Goal: Task Accomplishment & Management: Manage account settings

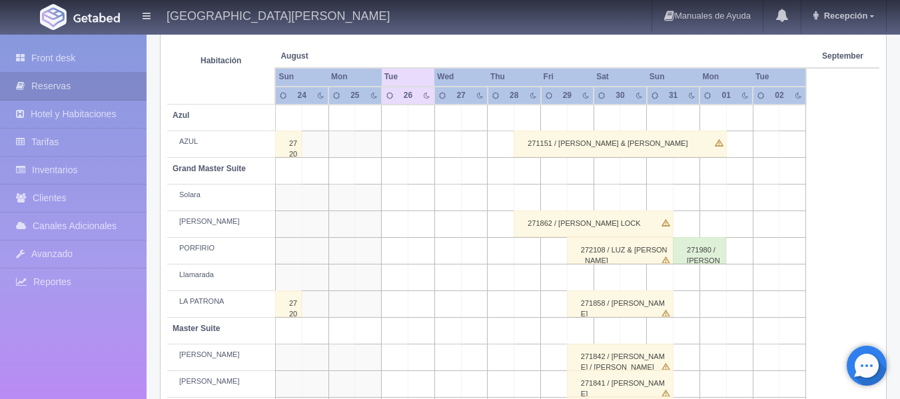
scroll to position [233, 0]
click at [426, 49] on th at bounding box center [421, 42] width 79 height 51
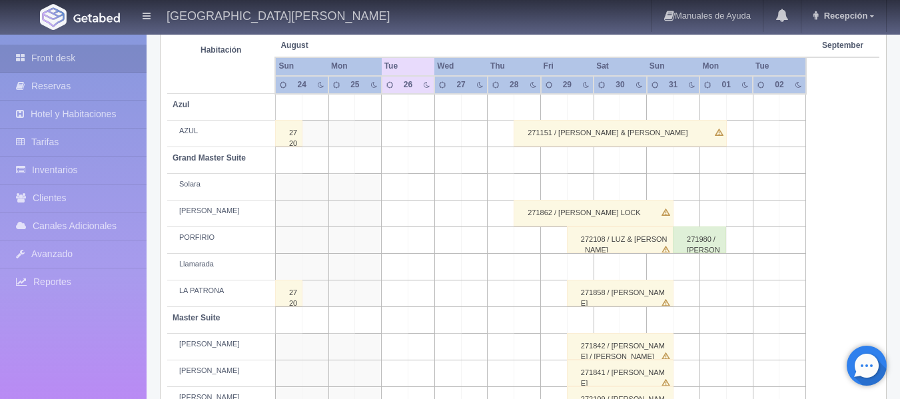
scroll to position [267, 0]
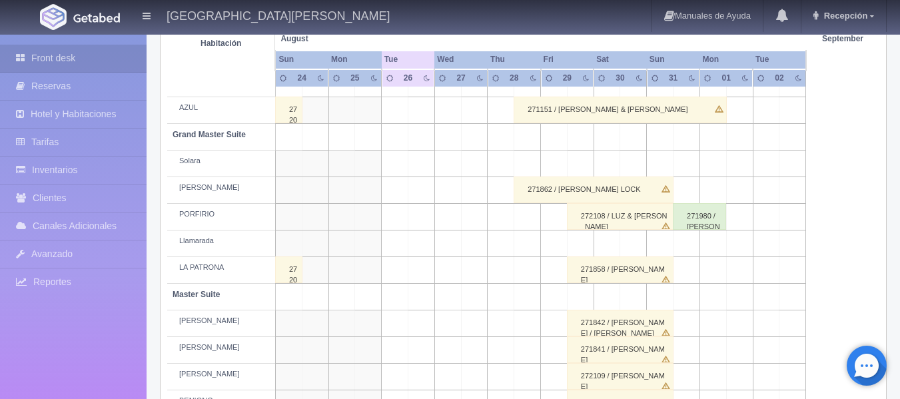
click at [197, 270] on div "LA PATRONA" at bounding box center [221, 268] width 97 height 11
click at [238, 268] on div "LA PATRONA" at bounding box center [221, 268] width 97 height 11
click at [419, 278] on td at bounding box center [421, 270] width 27 height 27
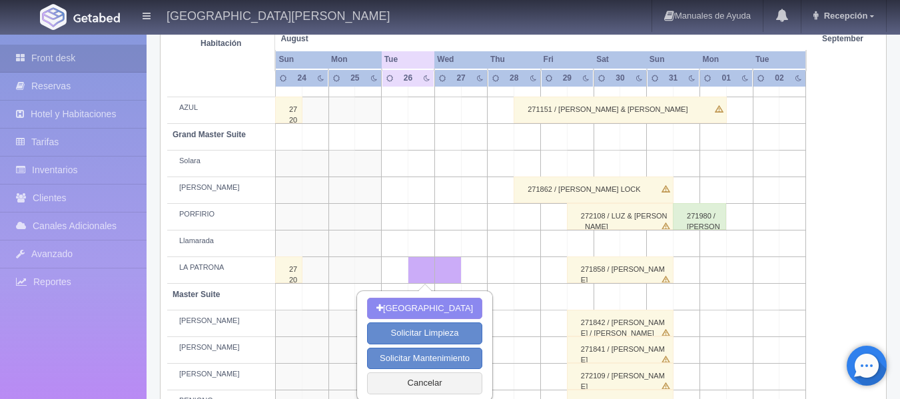
click at [470, 275] on td at bounding box center [474, 270] width 27 height 27
click at [492, 269] on td at bounding box center [501, 270] width 27 height 27
click at [525, 270] on td at bounding box center [527, 270] width 27 height 27
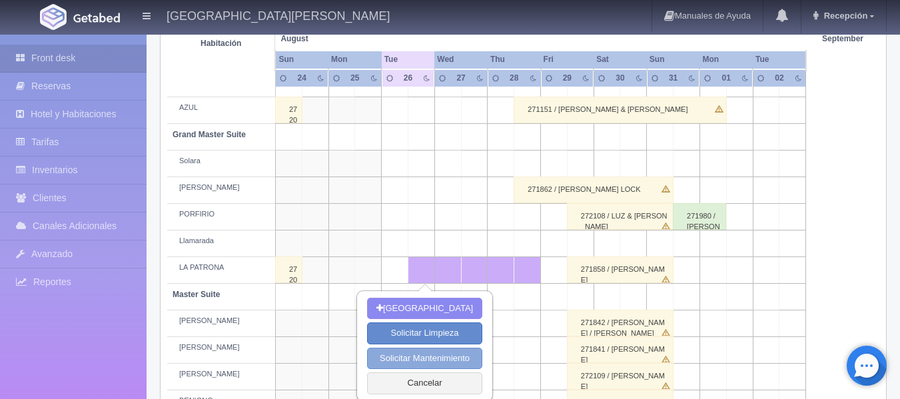
click at [426, 358] on button "Solicitar Mantenimiento" at bounding box center [424, 359] width 115 height 22
select select "Mantenimiento"
type input "26-08-2025"
type input "28-08-2025"
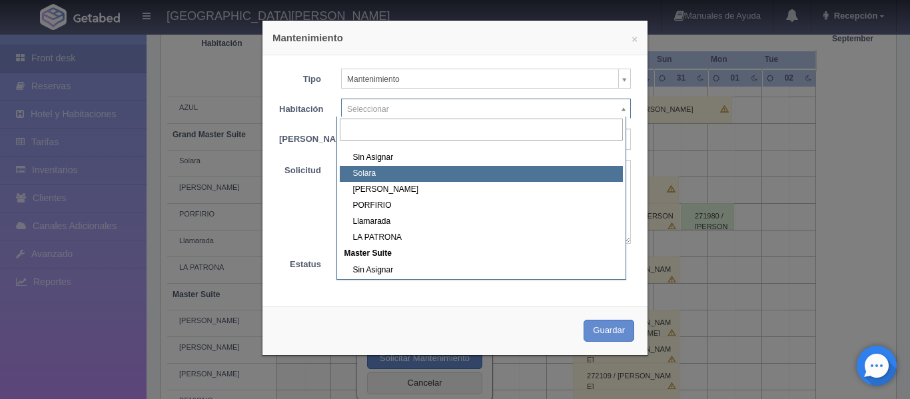
scroll to position [133, 0]
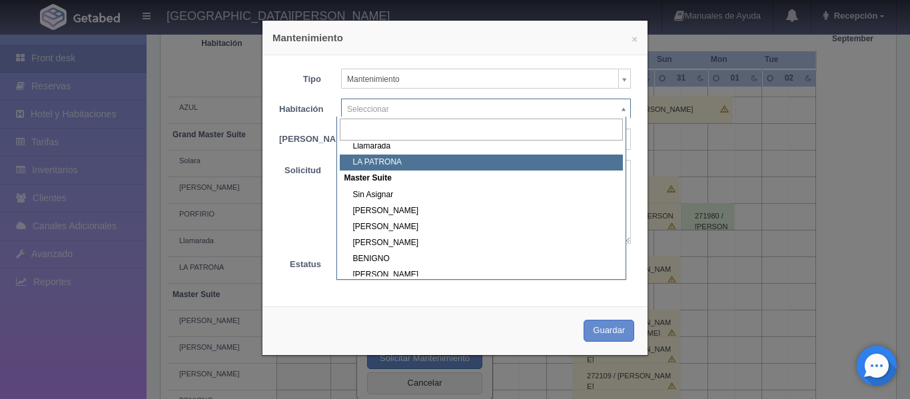
select select "1918_LA PATRONA"
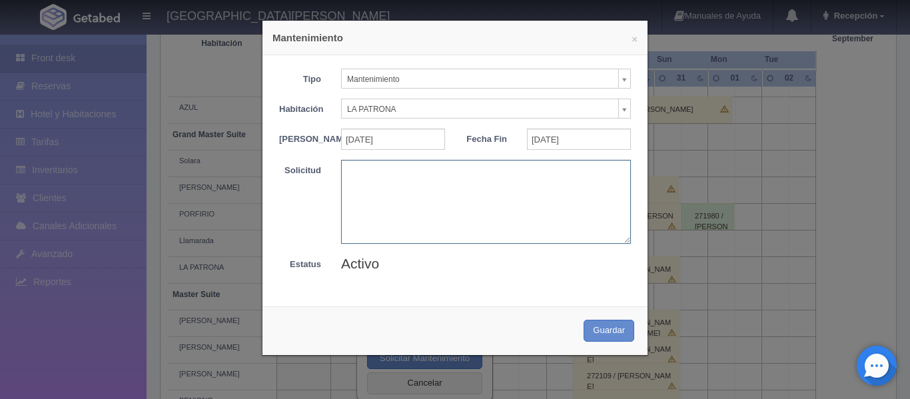
click at [402, 182] on textarea at bounding box center [486, 201] width 290 height 83
type textarea "pintar fachada"
click at [593, 340] on button "Guardar" at bounding box center [609, 331] width 51 height 22
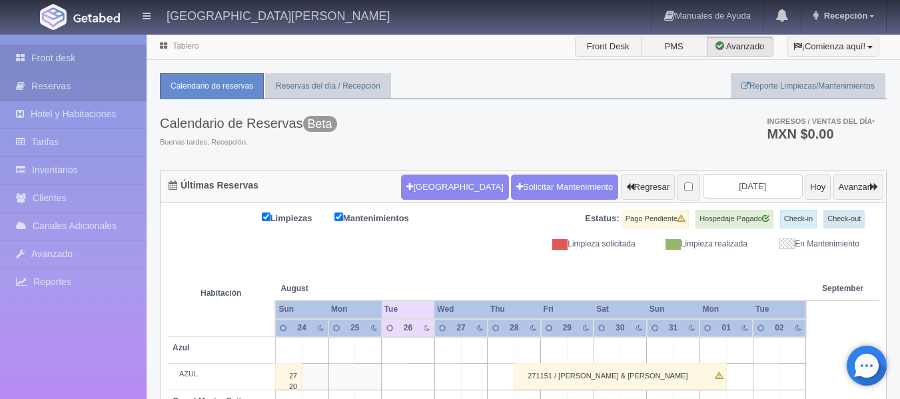
click at [98, 56] on link "Front desk" at bounding box center [73, 58] width 147 height 27
click at [61, 80] on link "Reservas" at bounding box center [73, 86] width 147 height 27
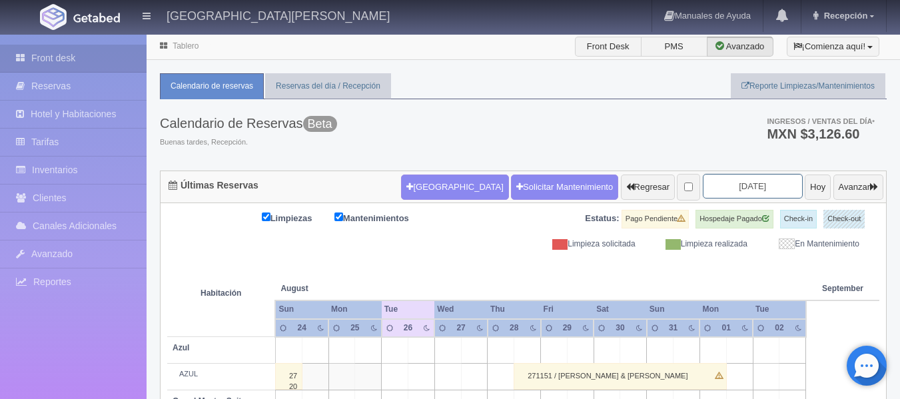
click at [728, 191] on input "2025-08-26" at bounding box center [753, 186] width 100 height 25
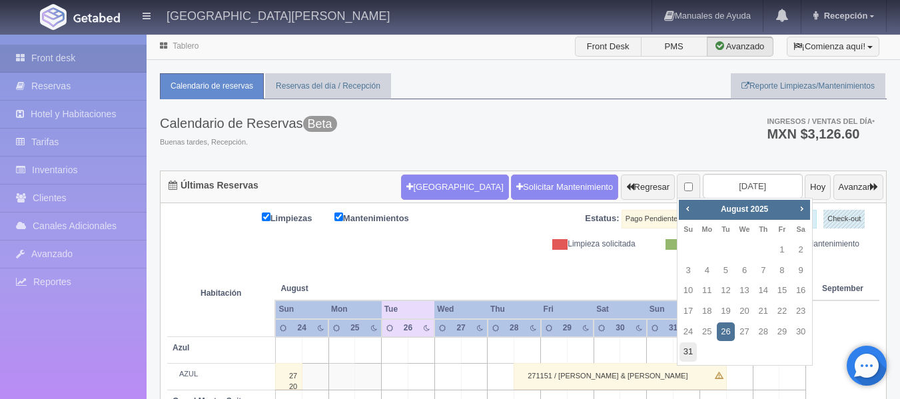
click at [688, 350] on link "31" at bounding box center [688, 351] width 17 height 19
type input "[DATE]"
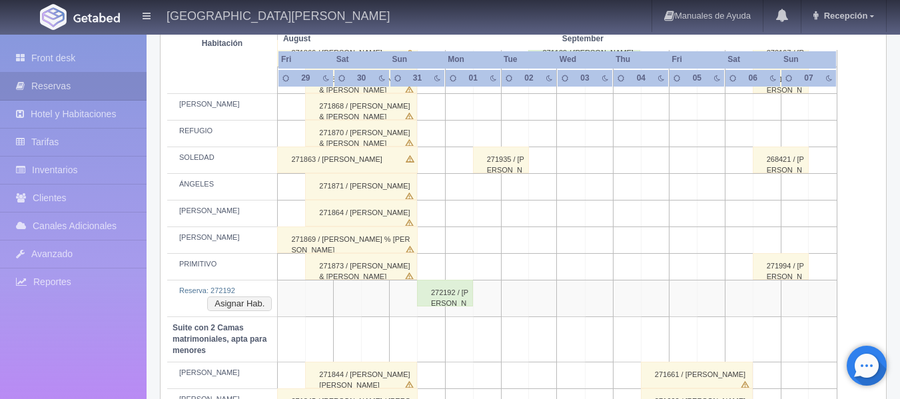
scroll to position [733, 0]
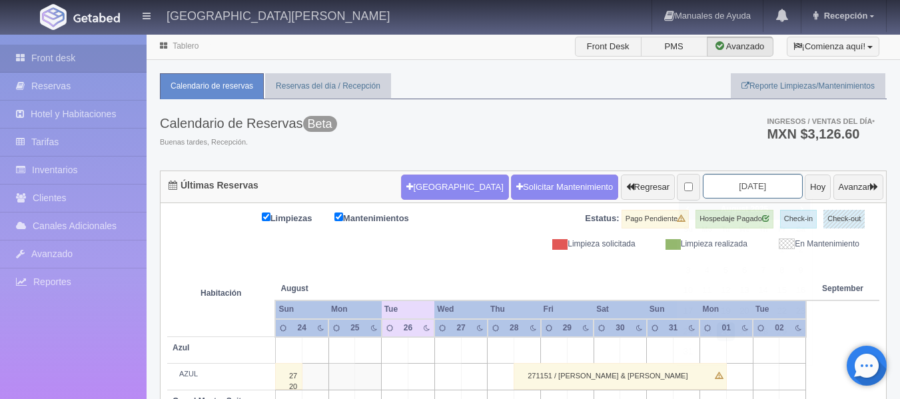
click at [732, 190] on input "2025-08-26" at bounding box center [753, 186] width 100 height 25
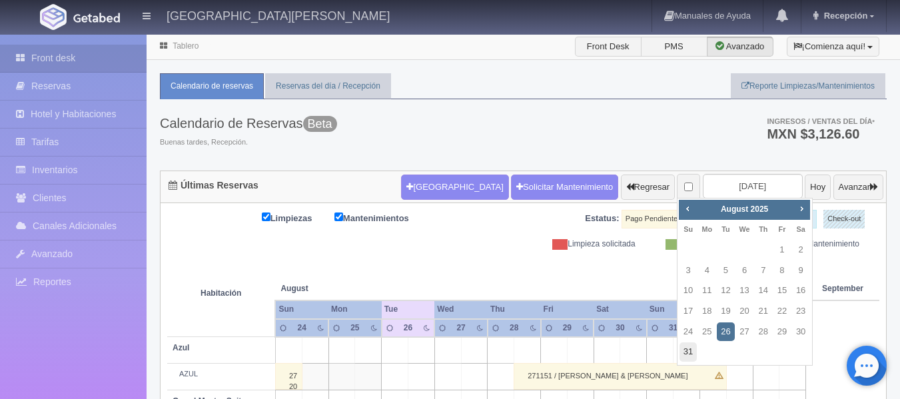
click at [688, 352] on link "31" at bounding box center [688, 351] width 17 height 19
type input "[DATE]"
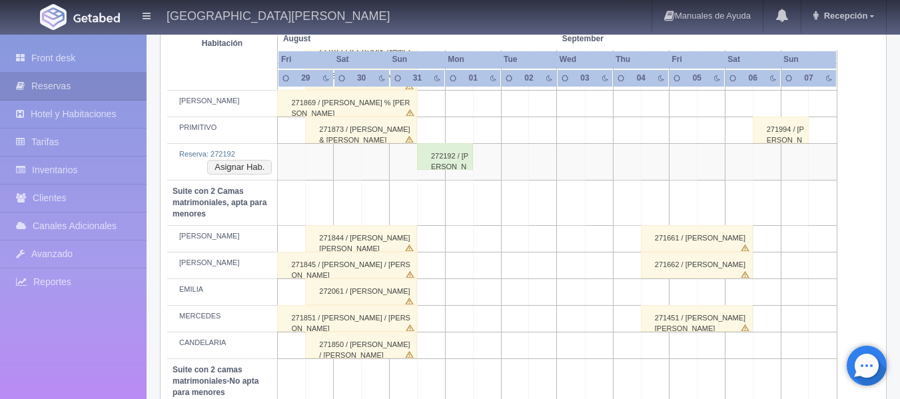
scroll to position [866, 0]
click at [251, 170] on button "Asignar Hab." at bounding box center [239, 168] width 65 height 15
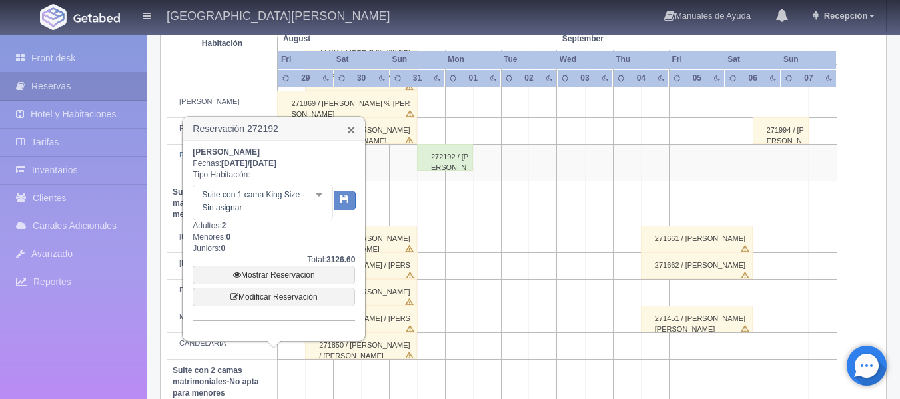
click at [350, 131] on link "×" at bounding box center [351, 130] width 8 height 14
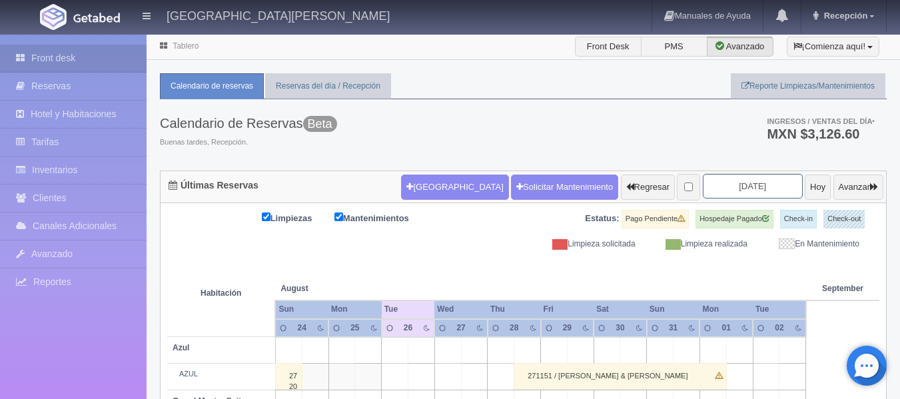
click at [708, 181] on input "[DATE]" at bounding box center [753, 186] width 100 height 25
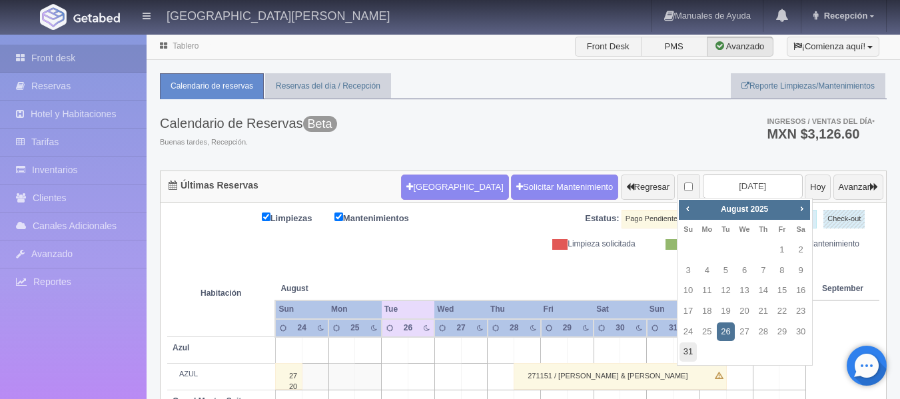
click at [688, 353] on link "31" at bounding box center [688, 351] width 17 height 19
type input "[DATE]"
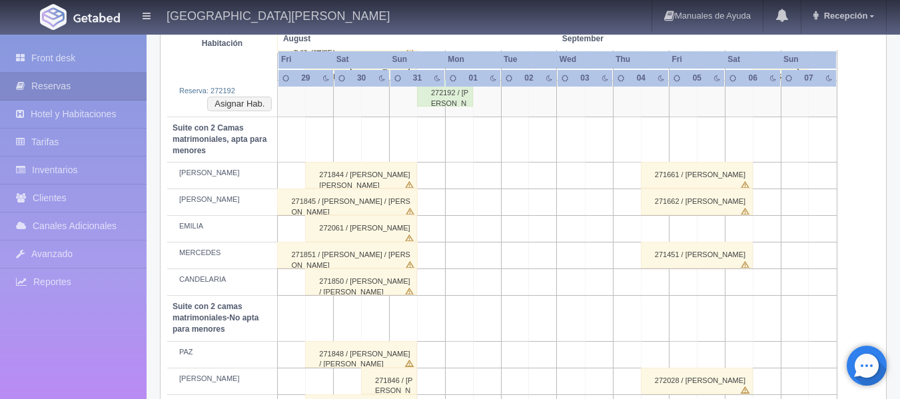
scroll to position [866, 0]
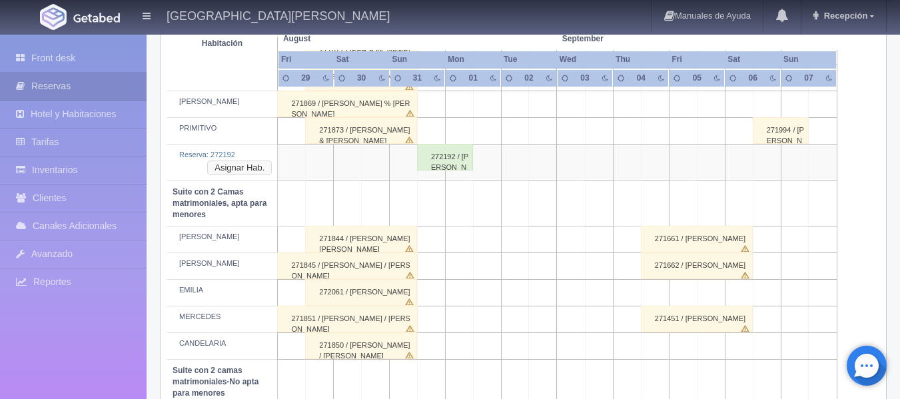
click at [244, 169] on button "Asignar Hab." at bounding box center [239, 168] width 65 height 15
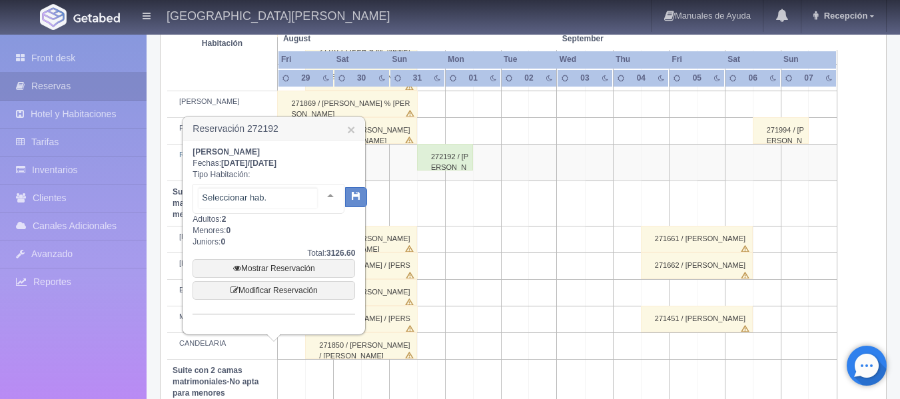
click at [320, 195] on div at bounding box center [330, 195] width 27 height 20
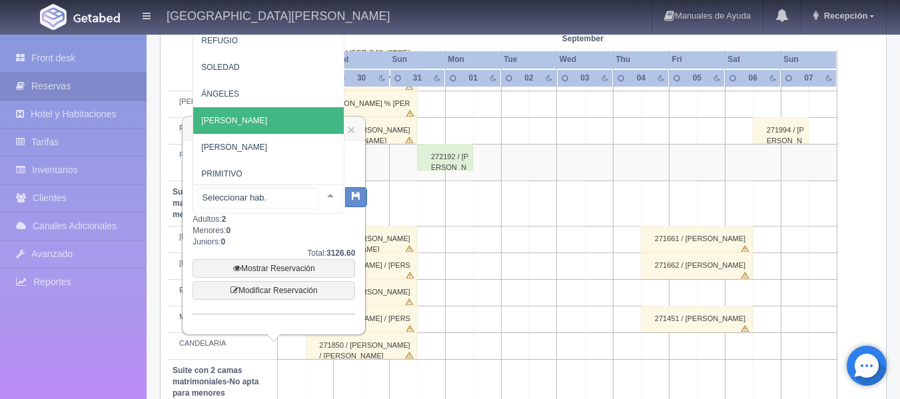
scroll to position [146, 0]
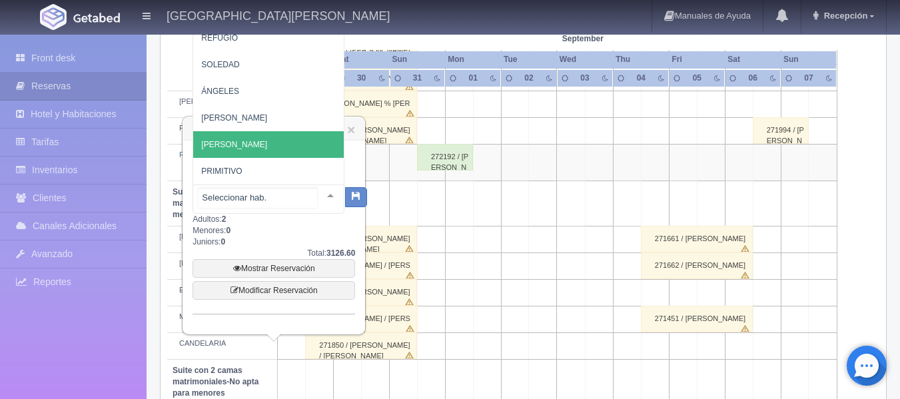
click at [259, 139] on span "[PERSON_NAME]" at bounding box center [278, 144] width 170 height 27
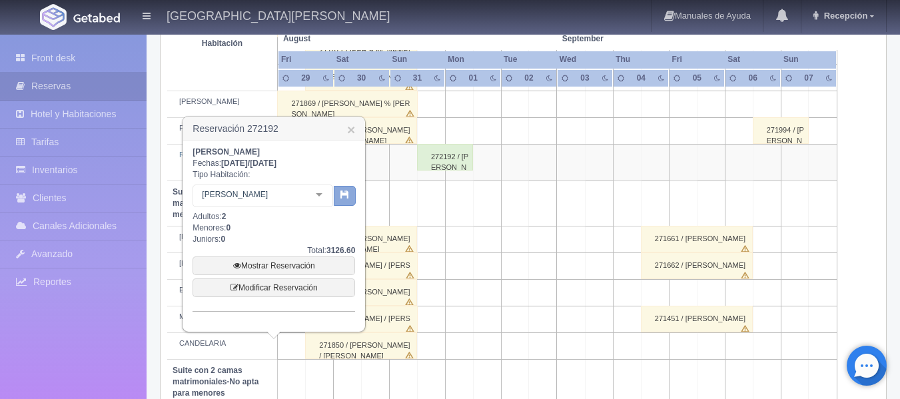
click at [344, 198] on icon "button" at bounding box center [344, 194] width 9 height 9
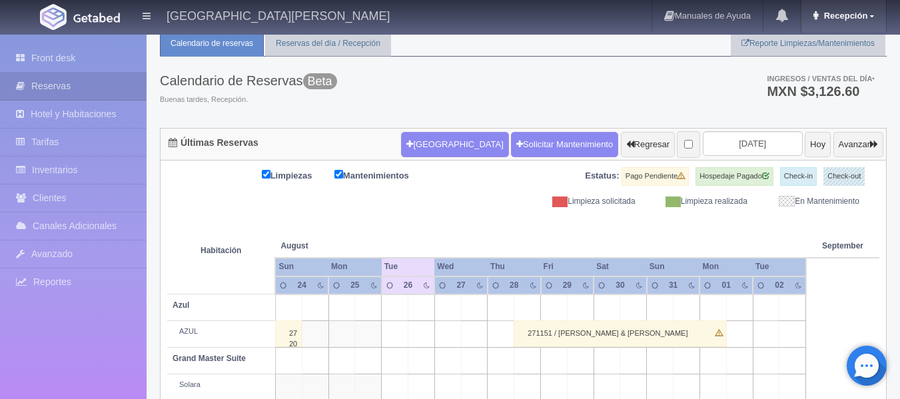
scroll to position [33, 0]
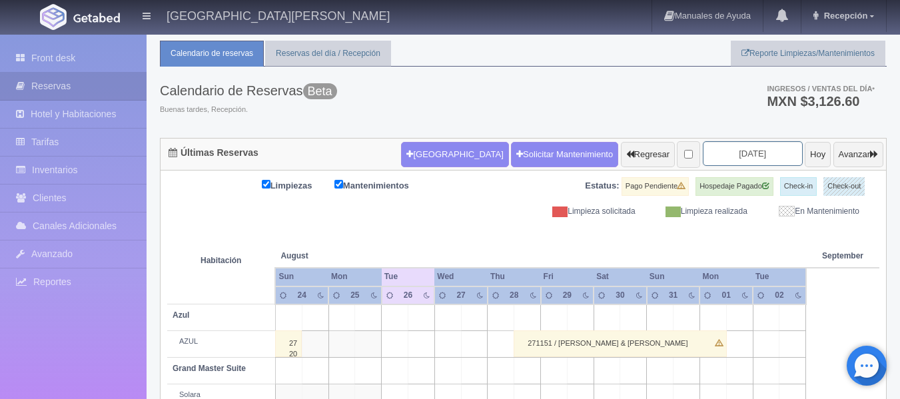
click at [738, 155] on input "[DATE]" at bounding box center [753, 153] width 100 height 25
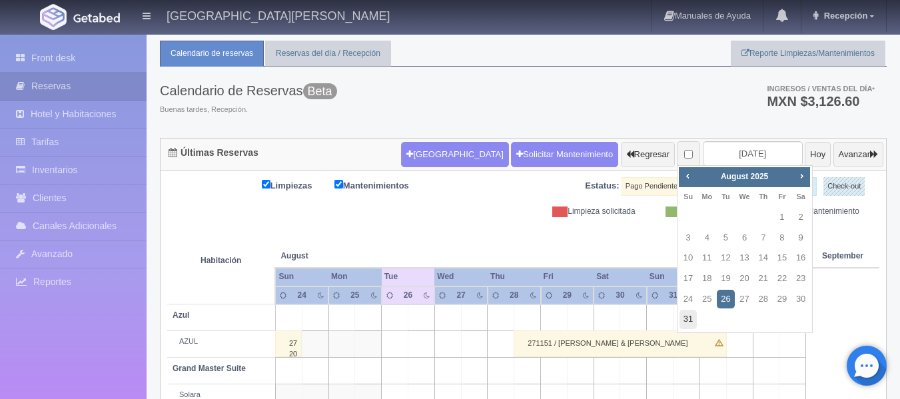
click at [690, 322] on link "31" at bounding box center [688, 319] width 17 height 19
type input "[DATE]"
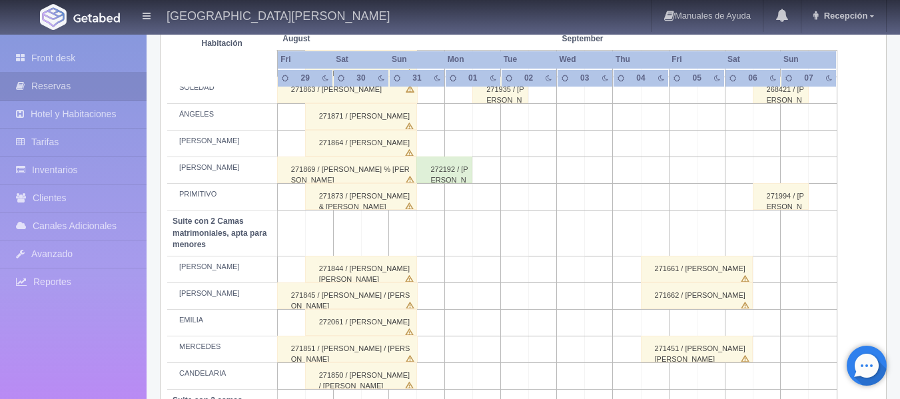
scroll to position [800, 0]
click at [438, 168] on div "272192 / [PERSON_NAME]" at bounding box center [444, 170] width 56 height 27
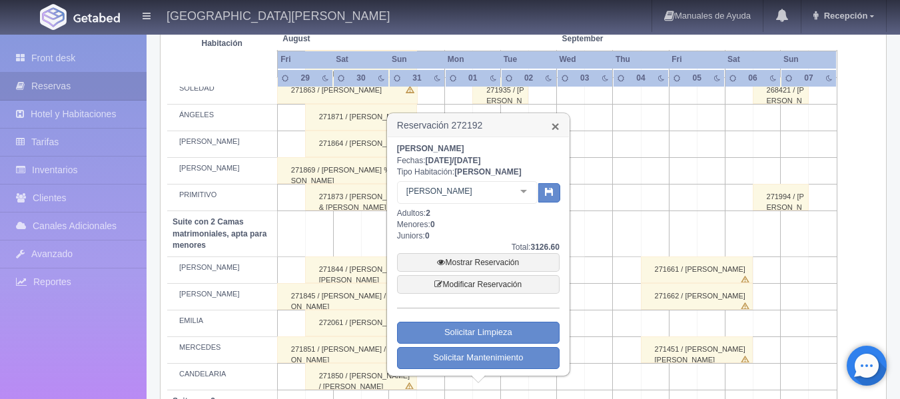
click at [554, 129] on link "×" at bounding box center [556, 126] width 8 height 14
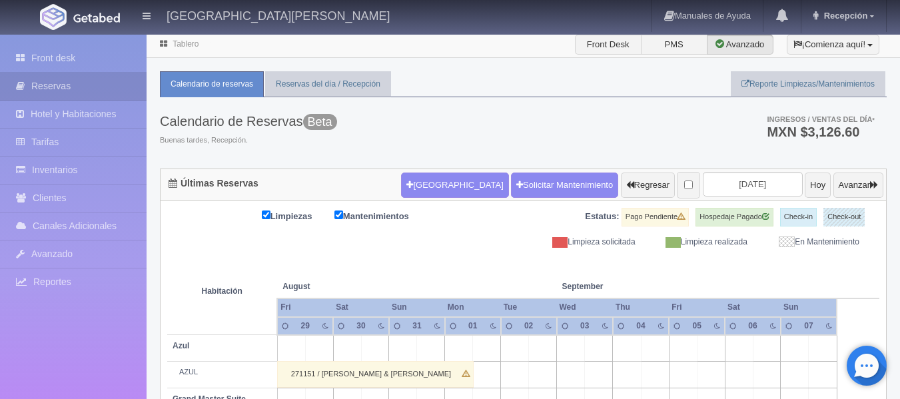
scroll to position [0, 0]
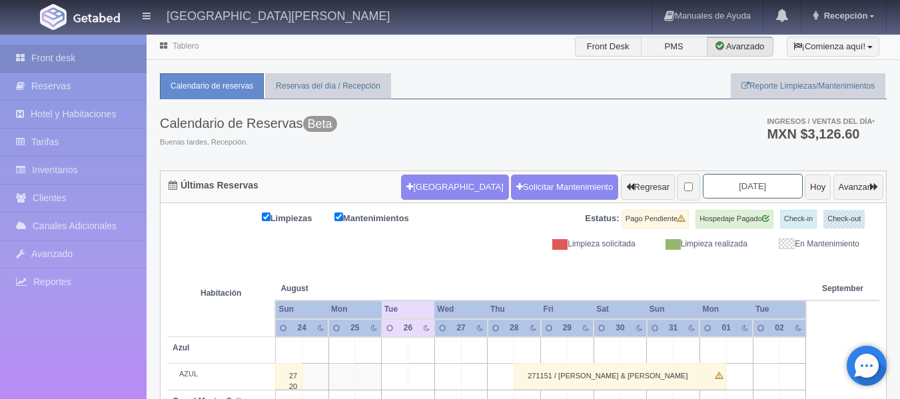
click at [732, 187] on input "[DATE]" at bounding box center [753, 186] width 100 height 25
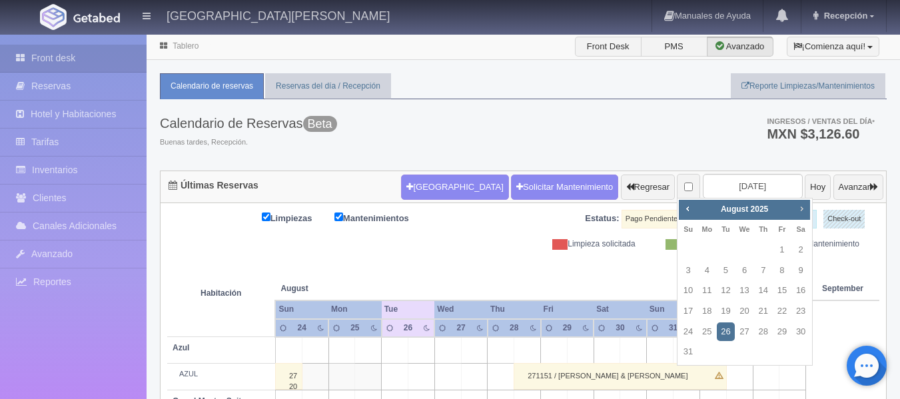
click at [803, 211] on span "Next" at bounding box center [801, 208] width 11 height 11
click at [694, 333] on link "23" at bounding box center [688, 331] width 17 height 19
type input "2025-11-23"
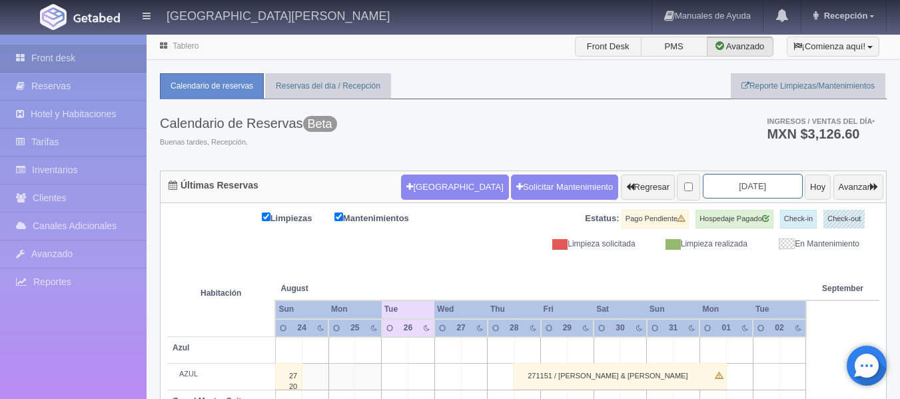
click at [710, 184] on input "2025-08-26" at bounding box center [753, 186] width 100 height 25
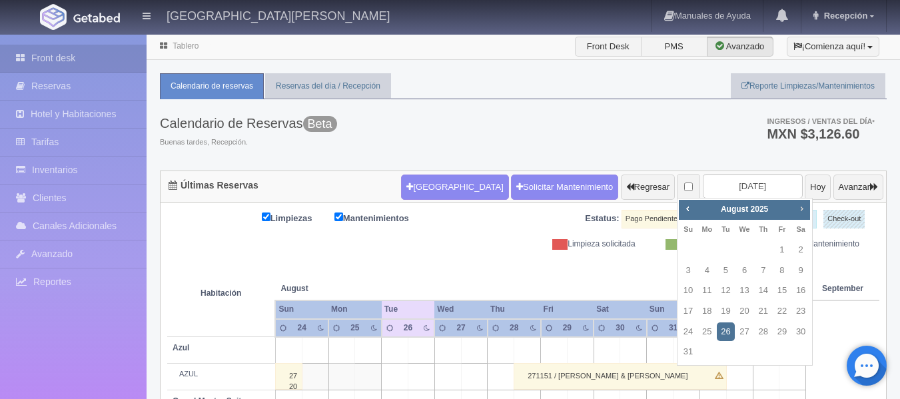
click at [802, 210] on span "Next" at bounding box center [801, 208] width 11 height 11
click at [711, 269] on link "8" at bounding box center [706, 270] width 17 height 19
type input "[DATE]"
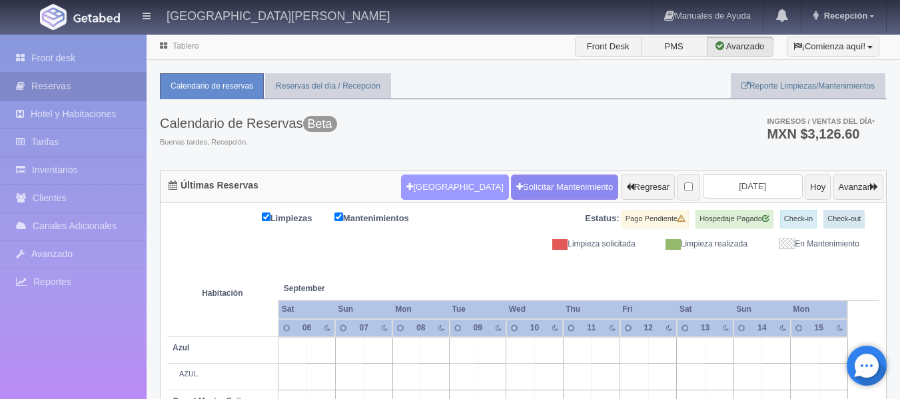
click at [434, 187] on button "[GEOGRAPHIC_DATA]" at bounding box center [454, 187] width 107 height 25
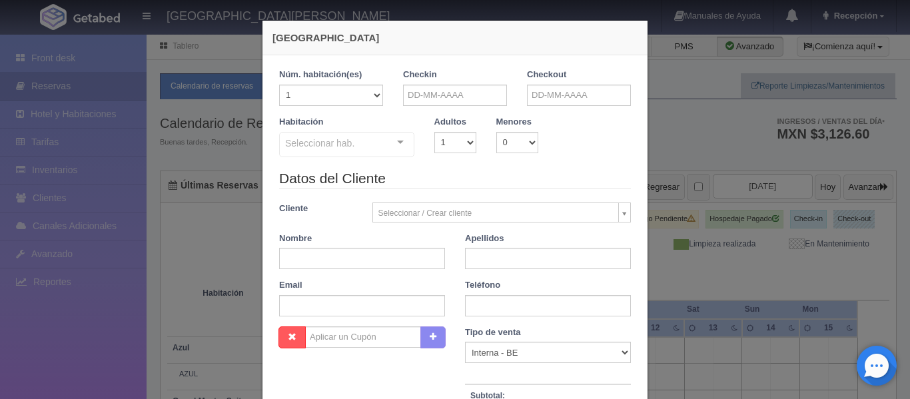
checkbox input "false"
click at [436, 99] on input "text" at bounding box center [455, 95] width 104 height 21
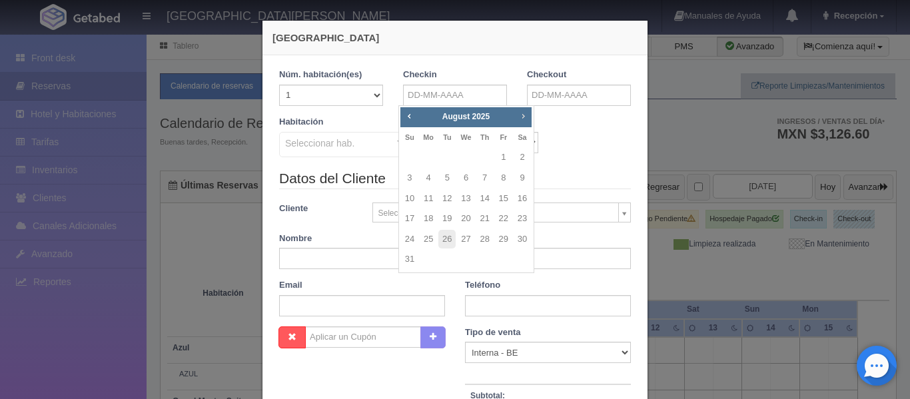
click at [526, 117] on span "Next" at bounding box center [523, 116] width 11 height 11
click at [432, 183] on link "8" at bounding box center [428, 178] width 17 height 19
type input "08-09-2025"
checkbox input "false"
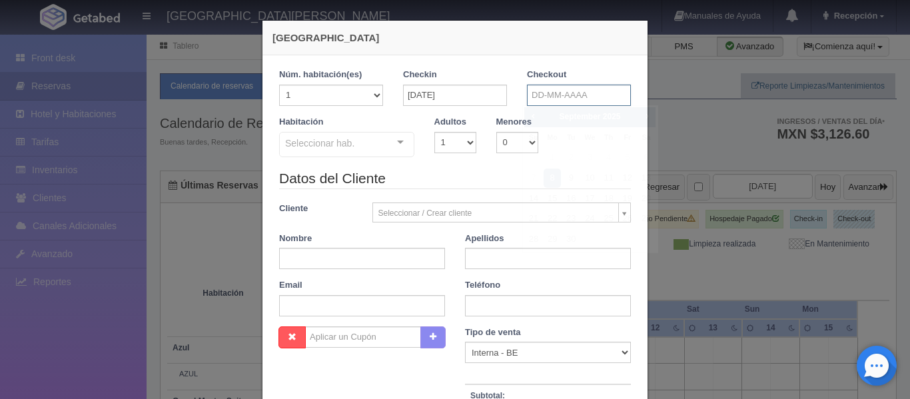
click at [556, 94] on input "text" at bounding box center [579, 95] width 104 height 21
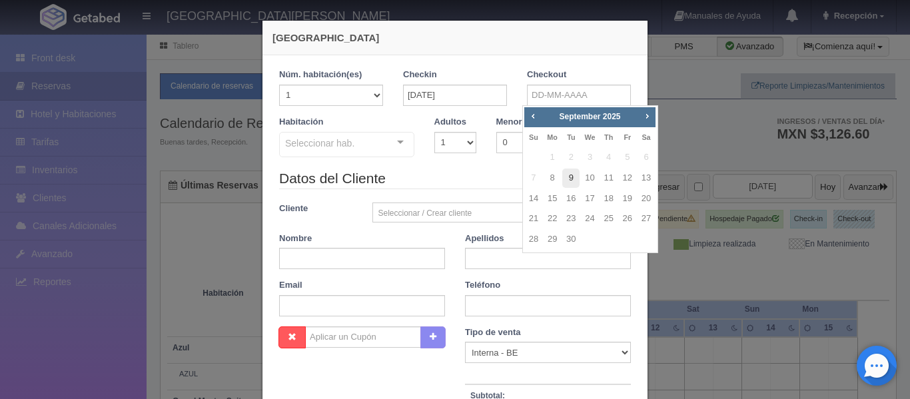
click at [574, 179] on link "9" at bounding box center [570, 178] width 17 height 19
type input "09-09-2025"
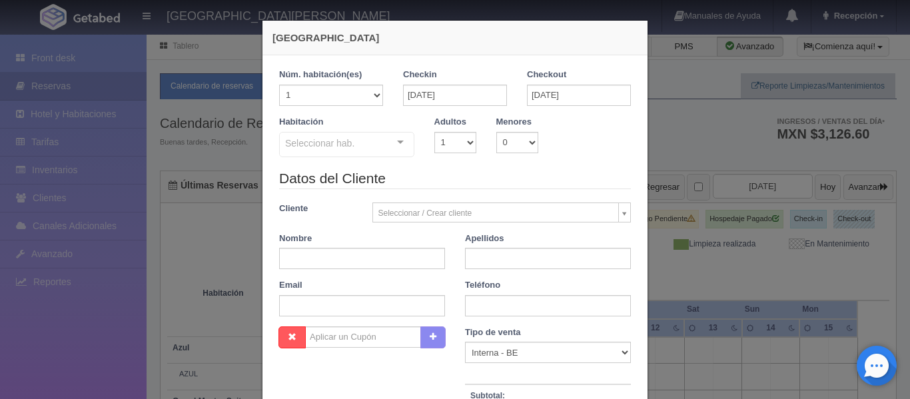
checkbox input "false"
click at [372, 96] on select "1 2 3 4 5 6 7 8 9 10 11 12 13 14 15 16 17 18 19 20" at bounding box center [331, 95] width 104 height 21
select select "2"
click at [279, 85] on select "1 2 3 4 5 6 7 8 9 10 11 12 13 14 15 16 17 18 19 20" at bounding box center [331, 95] width 104 height 21
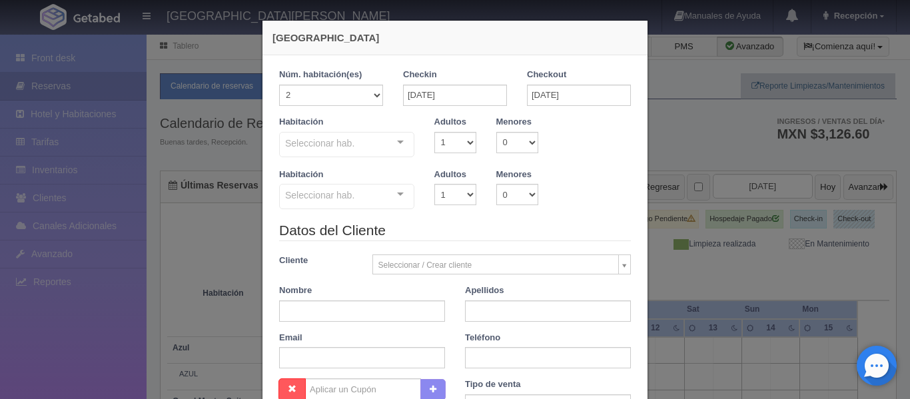
click at [398, 141] on div "Seleccionar hab. Suite con 2 camas matrimoniales-No apta para menores Suite con…" at bounding box center [346, 145] width 135 height 27
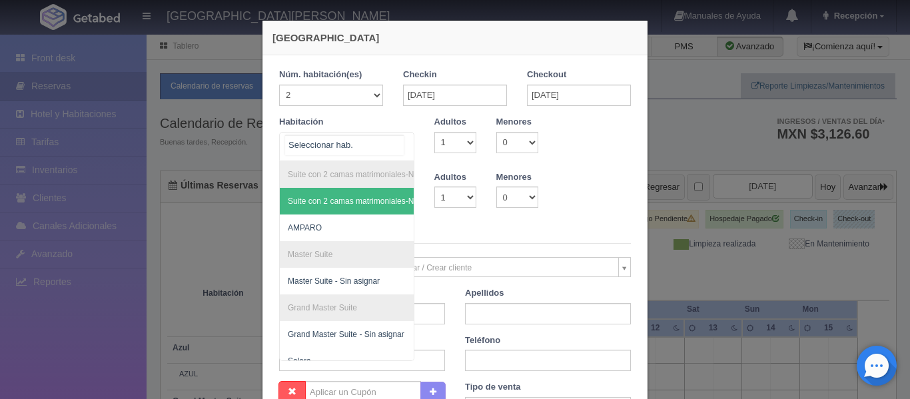
scroll to position [133, 0]
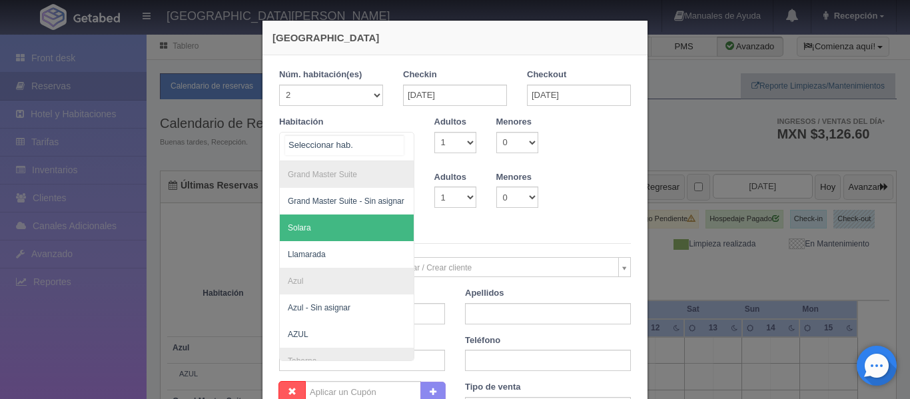
click at [327, 229] on span "Solara" at bounding box center [411, 228] width 263 height 27
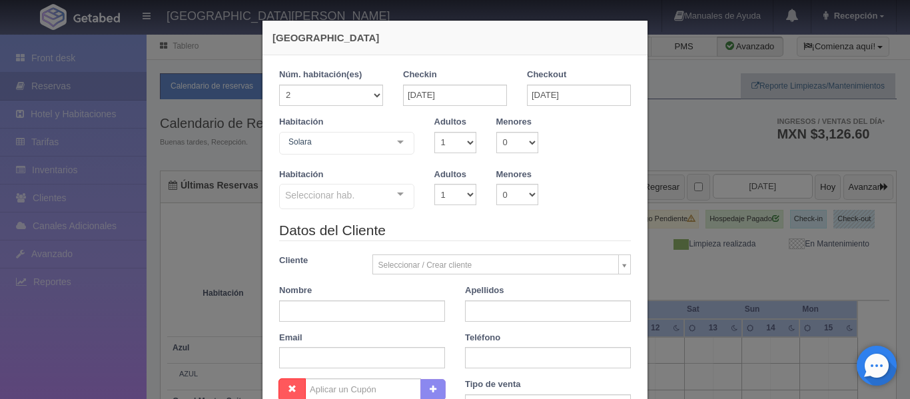
checkbox input "false"
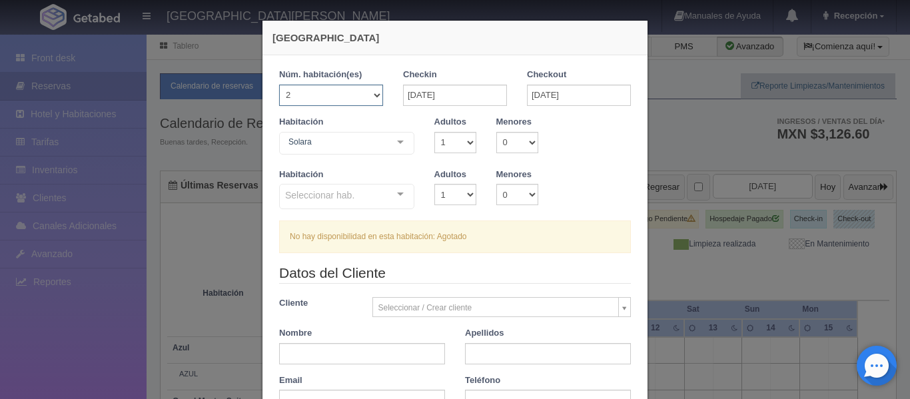
click at [372, 92] on select "1 2 3 4 5 6 7 8 9 10 11 12 13 14 15 16 17 18 19 20" at bounding box center [331, 95] width 104 height 21
select select "1"
click at [279, 85] on select "1 2 3 4 5 6 7 8 9 10 11 12 13 14 15 16 17 18 19 20" at bounding box center [331, 95] width 104 height 21
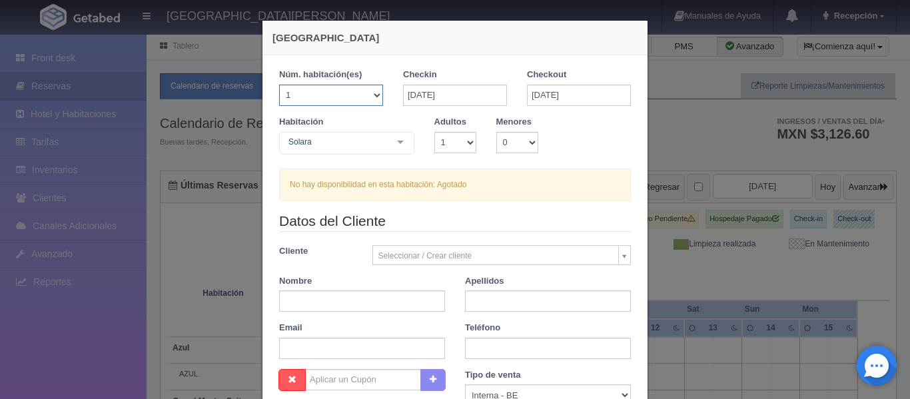
checkbox input "false"
click at [468, 145] on select "1 2 3 4 5 6 7 8 9 10" at bounding box center [455, 142] width 42 height 21
select select "2"
click at [434, 132] on select "1 2 3 4 5 6 7 8 9 10" at bounding box center [455, 142] width 42 height 21
checkbox input "false"
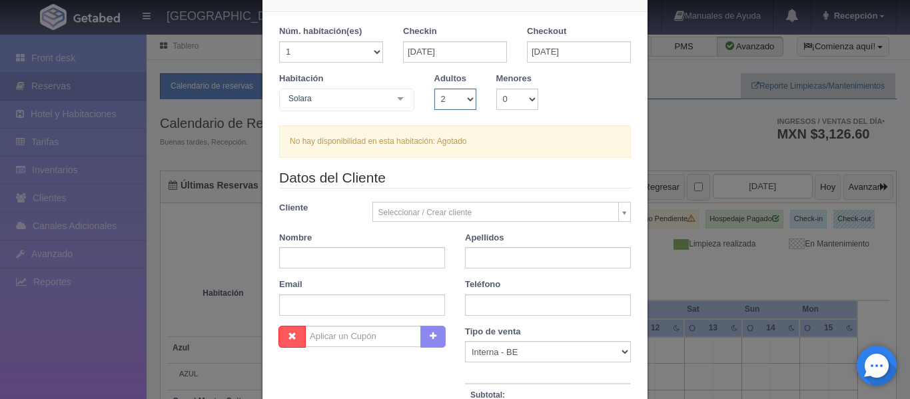
scroll to position [67, 0]
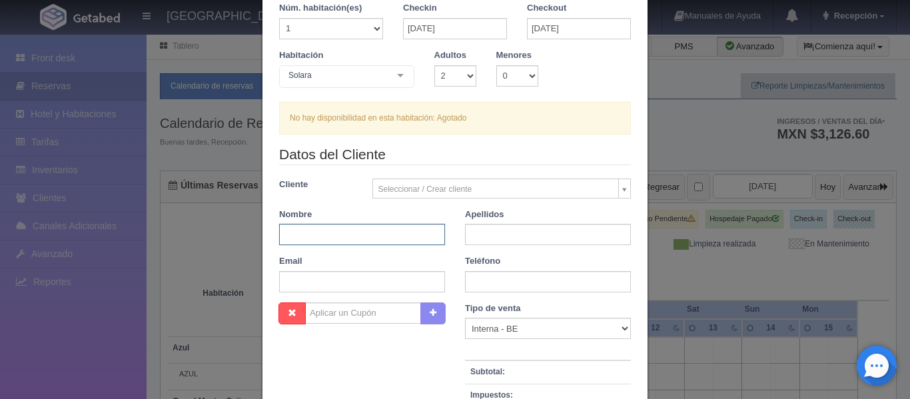
click at [364, 232] on input "text" at bounding box center [362, 234] width 166 height 21
type input "[PERSON_NAME]"
click at [569, 229] on input "text" at bounding box center [548, 234] width 166 height 21
type input "kramer"
click at [490, 279] on input "text" at bounding box center [548, 281] width 166 height 21
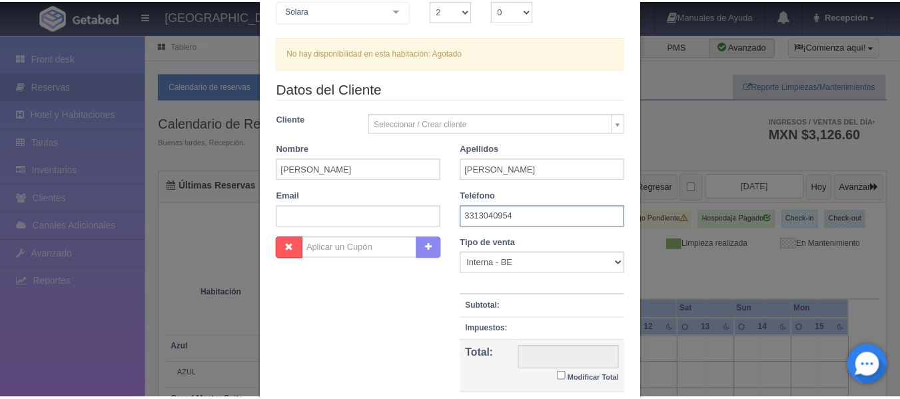
scroll to position [133, 0]
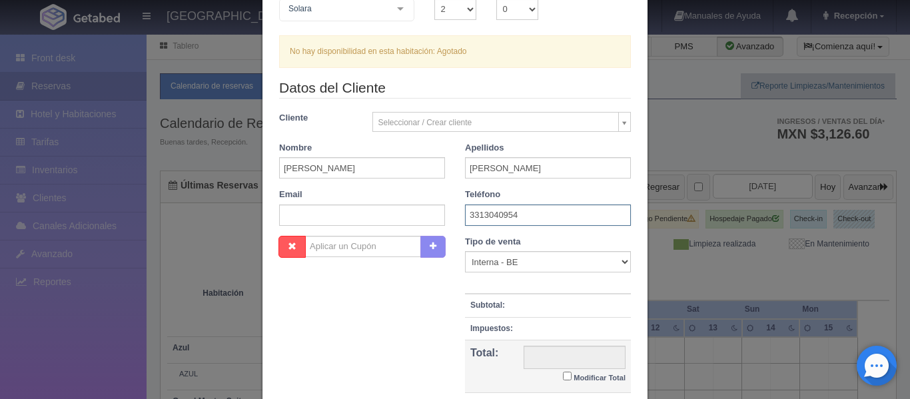
type input "3313040954"
click at [668, 124] on div "Nueva Reserva 1 Núm. habitación(es) 1 2 3 4 5 6 7 8 9 10 11 12 13 14 15 16 17 1…" at bounding box center [455, 199] width 910 height 399
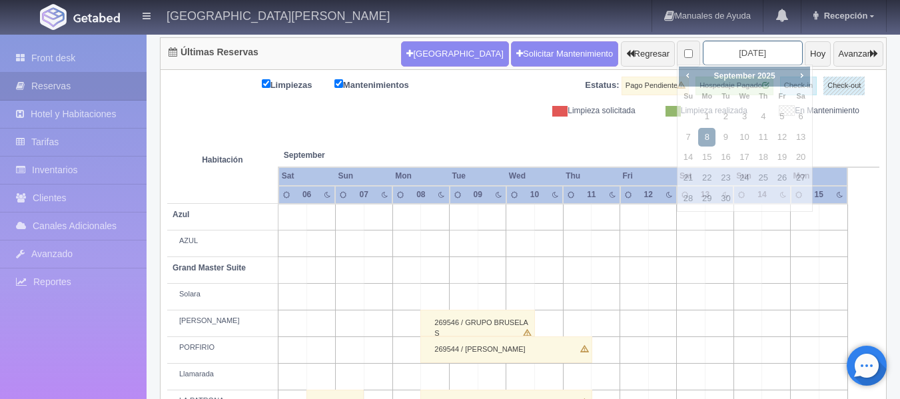
click at [732, 58] on input "[DATE]" at bounding box center [753, 53] width 100 height 25
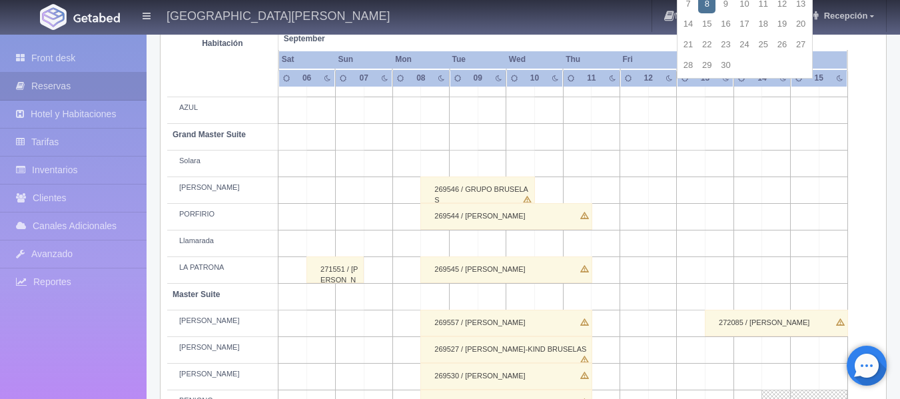
scroll to position [67, 0]
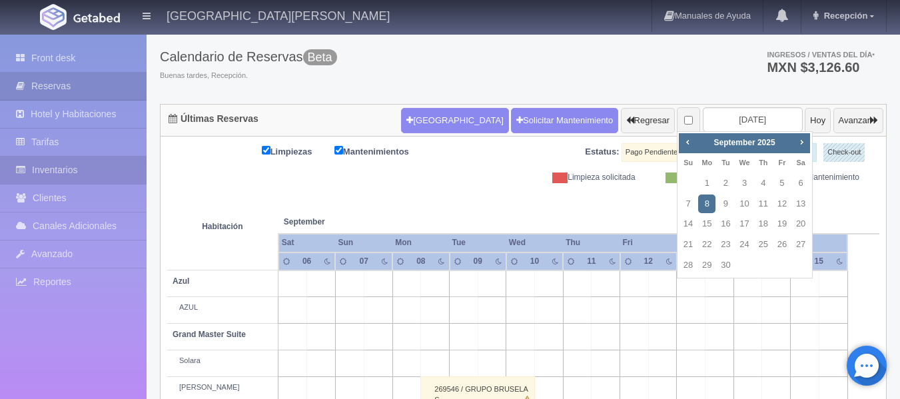
click at [46, 171] on link "Inventarios" at bounding box center [73, 170] width 147 height 27
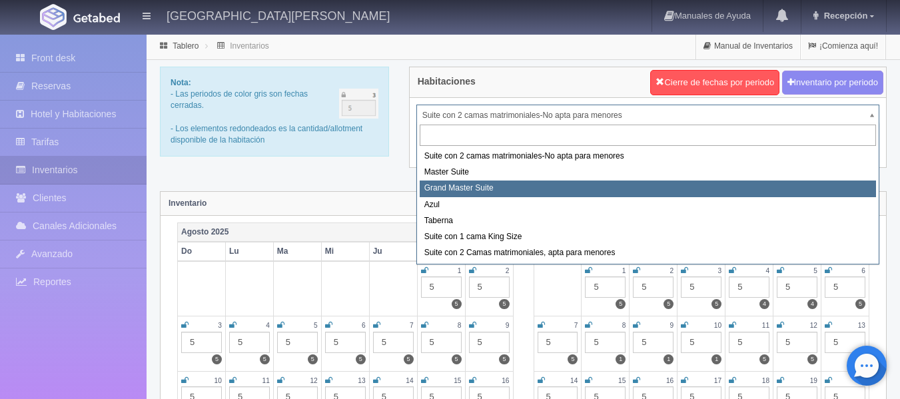
select select "1918"
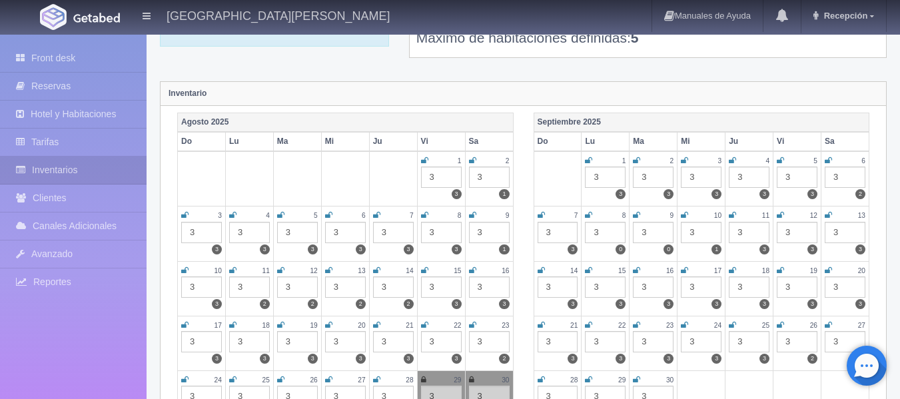
scroll to position [133, 0]
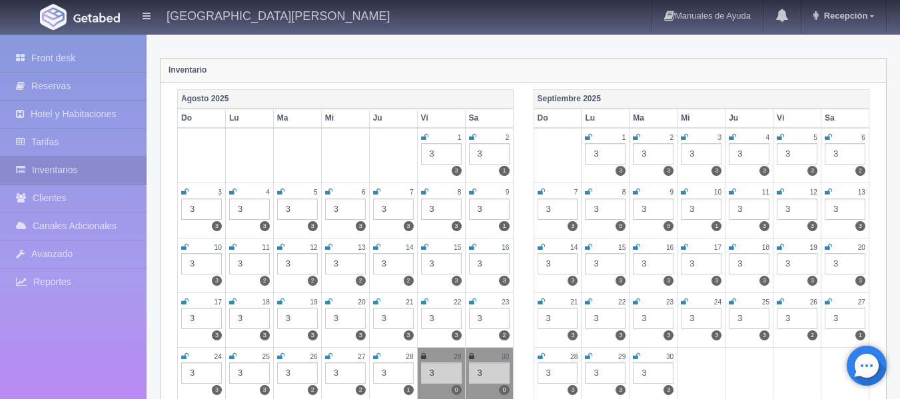
click at [602, 149] on div "3" at bounding box center [605, 153] width 41 height 21
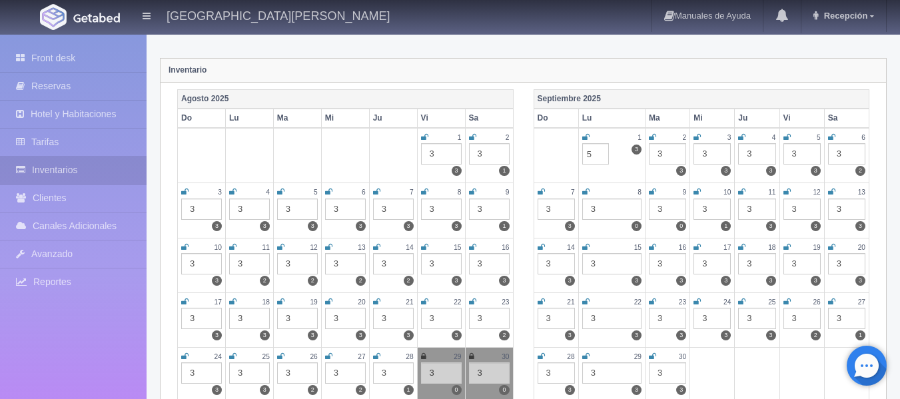
type input "5"
click at [668, 155] on div "3" at bounding box center [667, 153] width 37 height 21
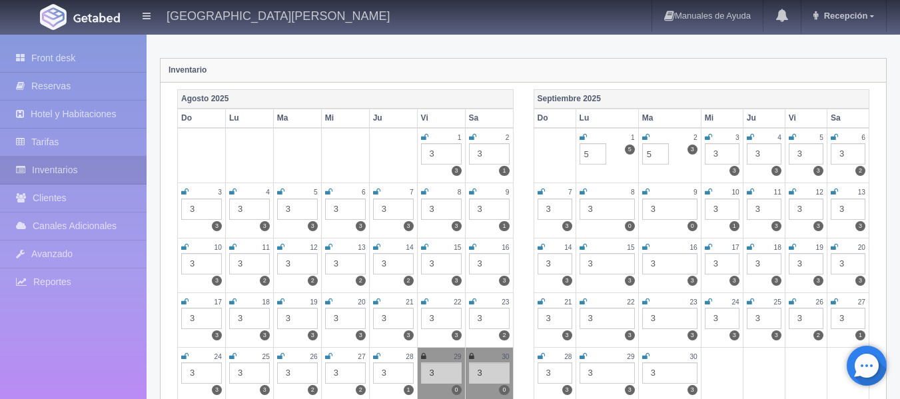
type input "5"
click at [721, 147] on div "3" at bounding box center [722, 153] width 35 height 21
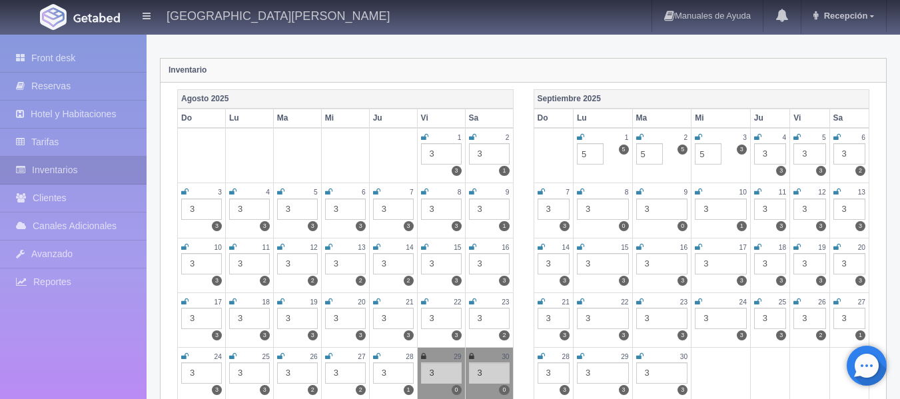
type input "5"
click at [608, 171] on td "1 3 5 5" at bounding box center [602, 155] width 59 height 55
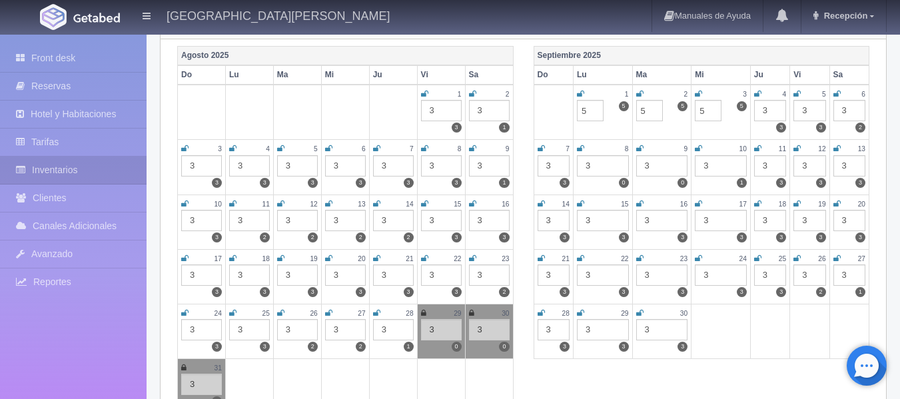
scroll to position [200, 0]
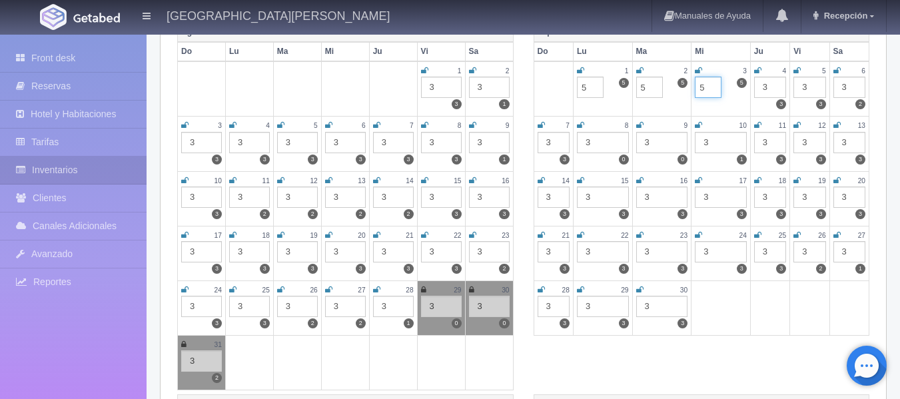
click at [711, 89] on input "5" at bounding box center [708, 87] width 27 height 21
type input "3"
click at [652, 93] on input "5" at bounding box center [649, 87] width 27 height 21
type input "3"
click at [594, 89] on input "5" at bounding box center [590, 87] width 27 height 21
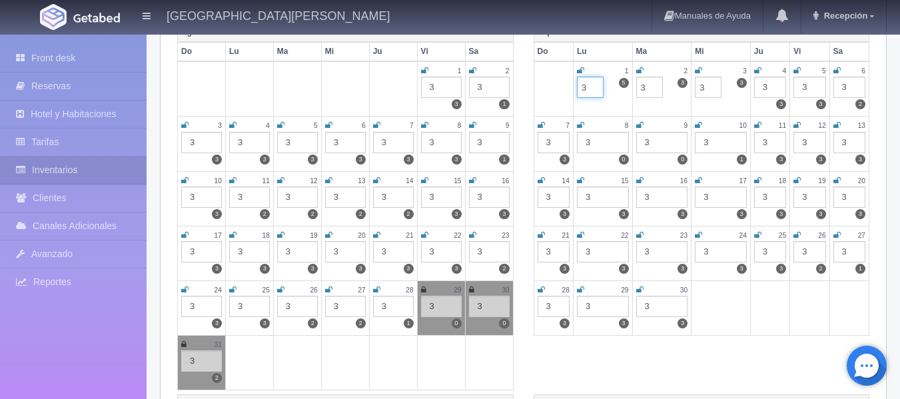
scroll to position [133, 0]
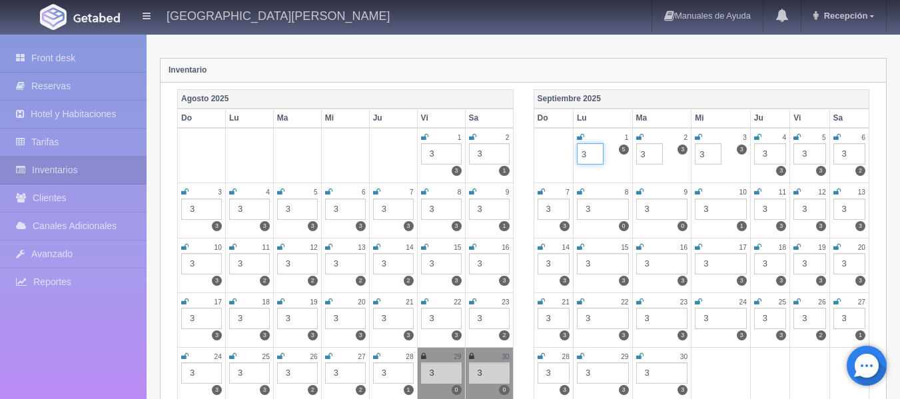
type input "3"
click at [612, 212] on div "3" at bounding box center [603, 209] width 52 height 21
type input "5"
click at [548, 161] on td at bounding box center [553, 155] width 39 height 55
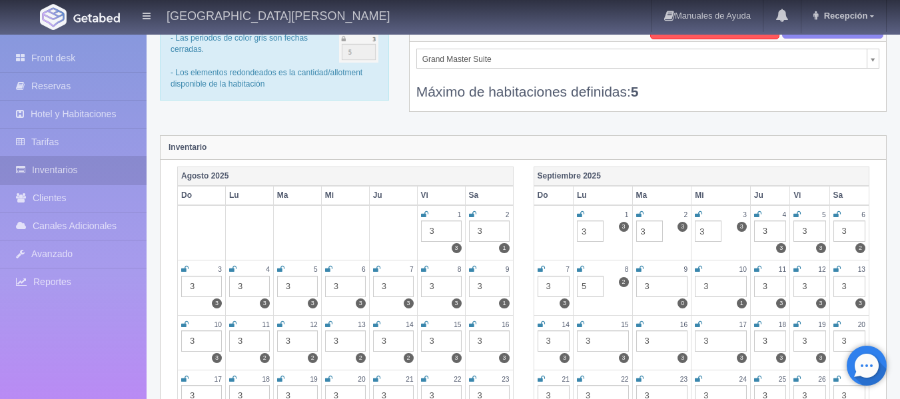
scroll to position [0, 0]
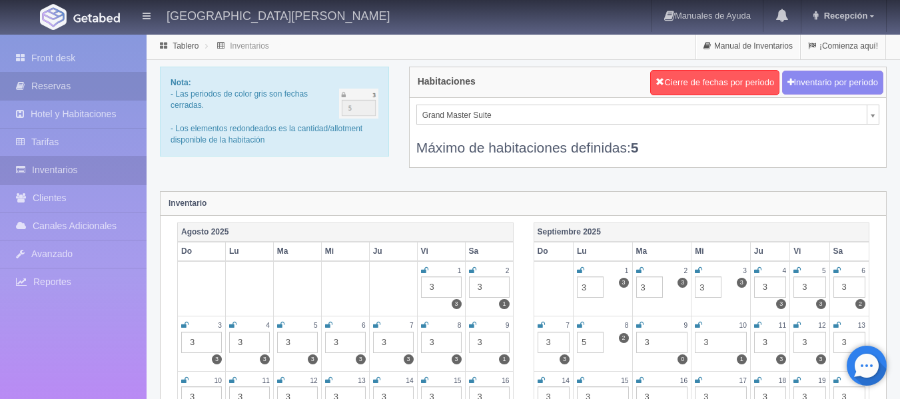
click at [65, 89] on link "Reservas" at bounding box center [73, 86] width 147 height 27
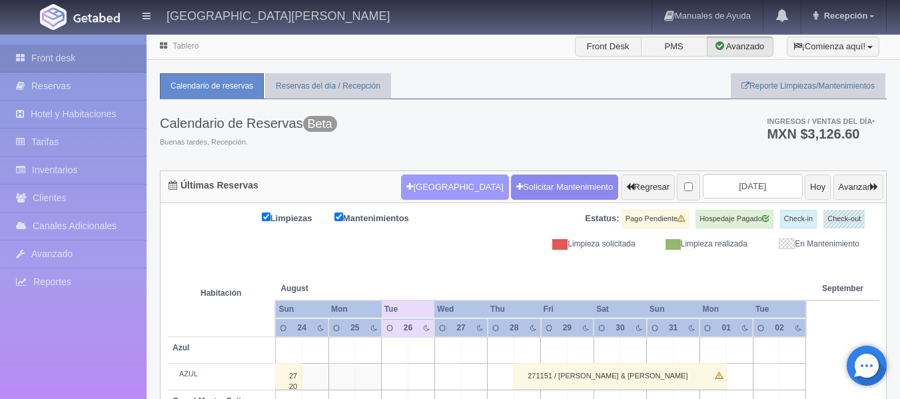
click at [420, 182] on button "[GEOGRAPHIC_DATA]" at bounding box center [454, 187] width 107 height 25
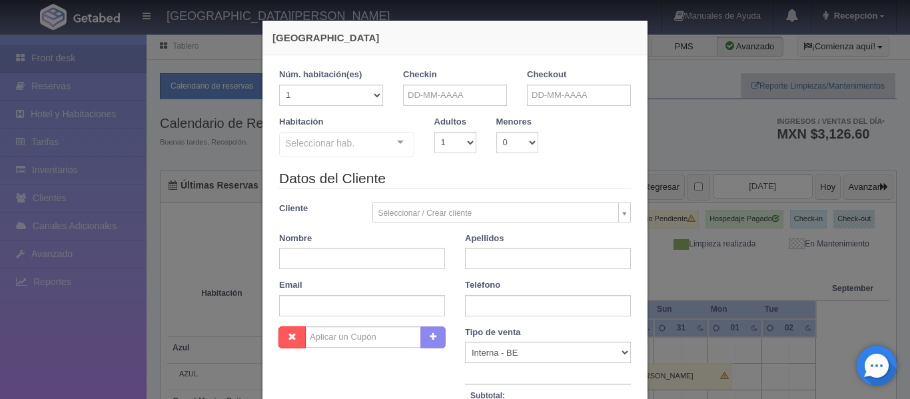
checkbox input "false"
click at [668, 138] on div "[GEOGRAPHIC_DATA] 1 Núm. habitación(es) 1 2 3 4 5 6 7 8 9 10 11 12 13 14 15 16 …" at bounding box center [455, 199] width 910 height 399
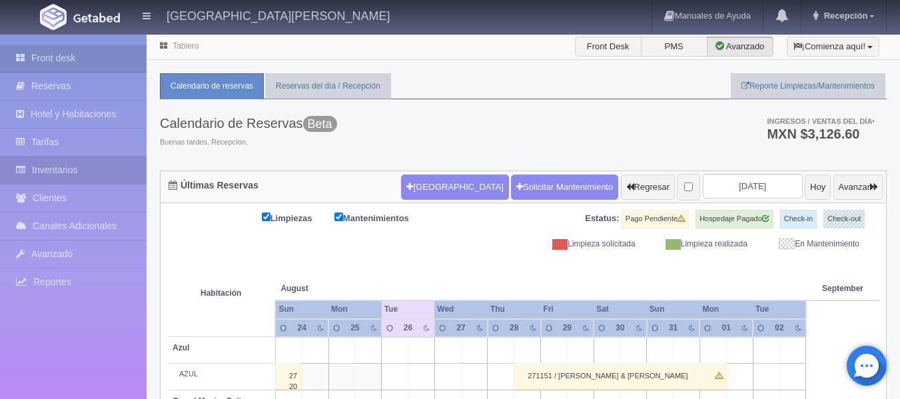
click at [84, 166] on link "Inventarios" at bounding box center [73, 170] width 147 height 27
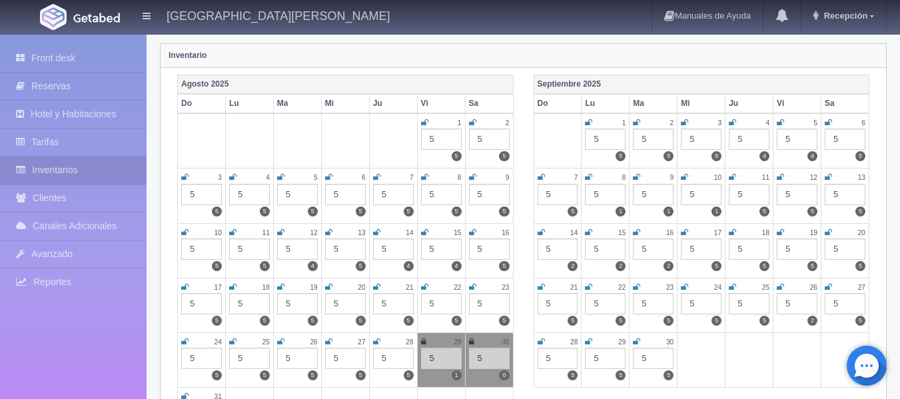
scroll to position [67, 0]
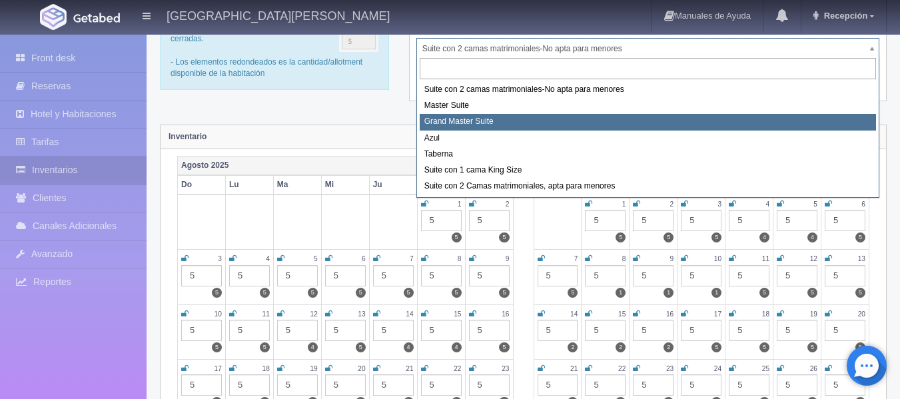
select select "1918"
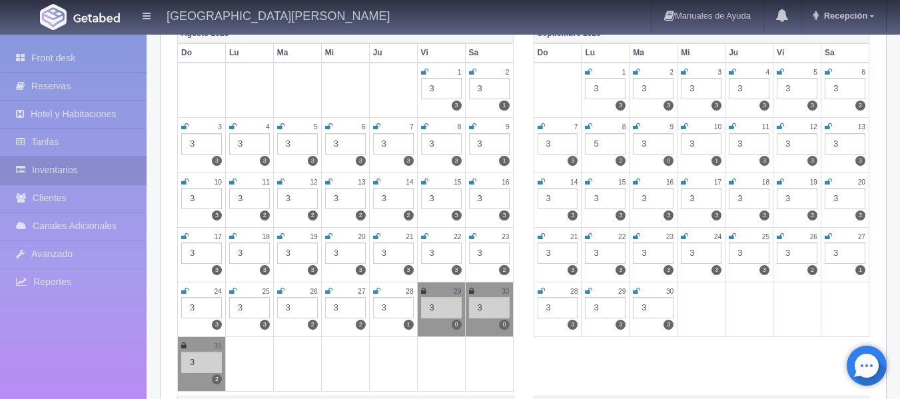
scroll to position [200, 0]
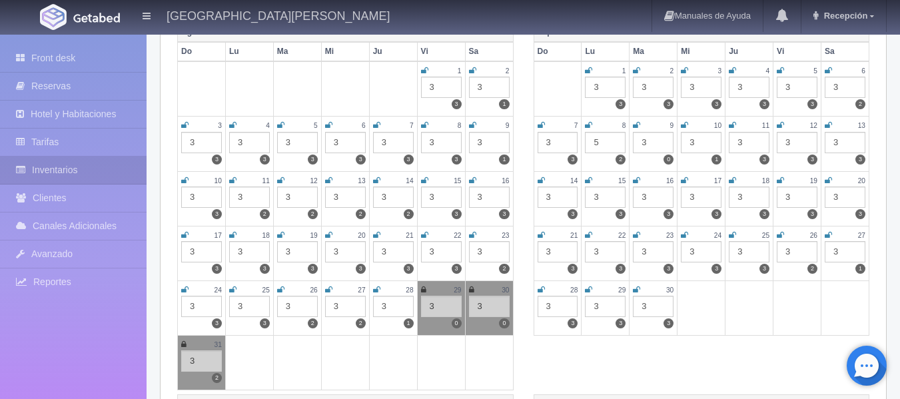
click at [644, 143] on div "3" at bounding box center [653, 142] width 41 height 21
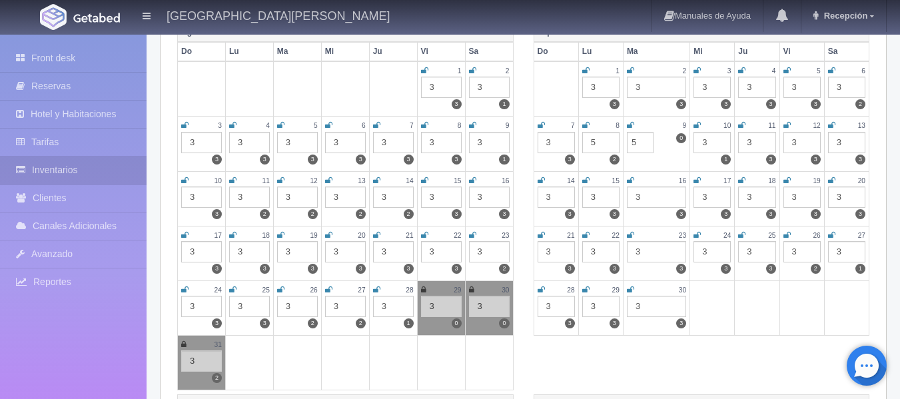
type input "5"
click at [572, 95] on td at bounding box center [556, 88] width 45 height 55
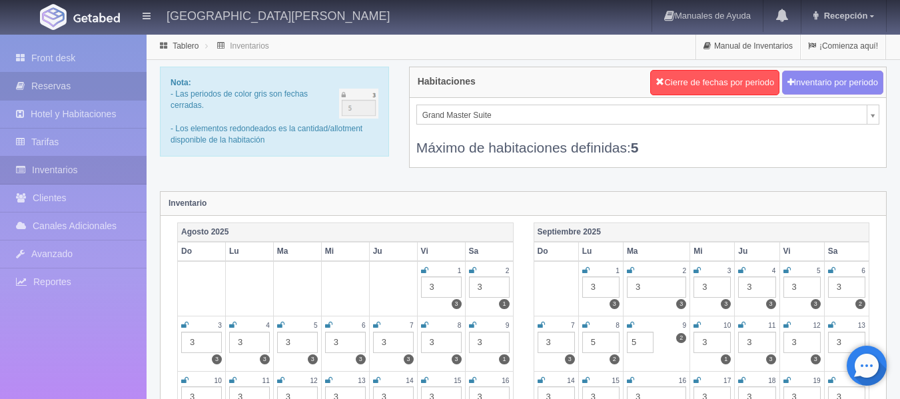
click at [92, 95] on link "Reservas" at bounding box center [73, 86] width 147 height 27
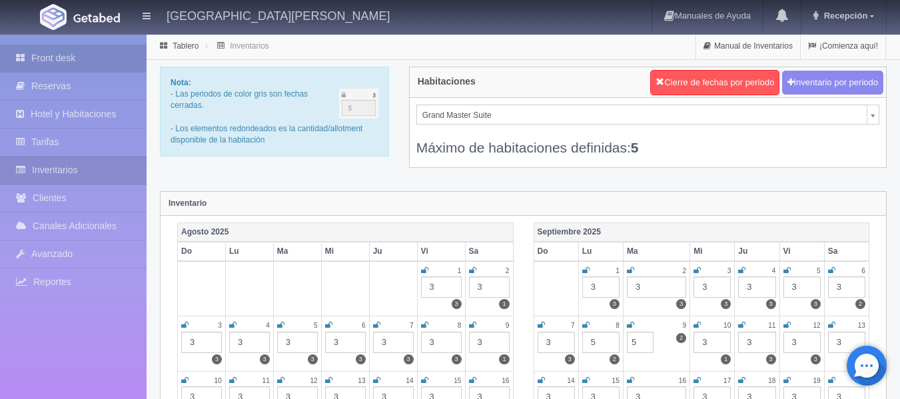
click at [81, 64] on link "Front desk" at bounding box center [73, 58] width 147 height 27
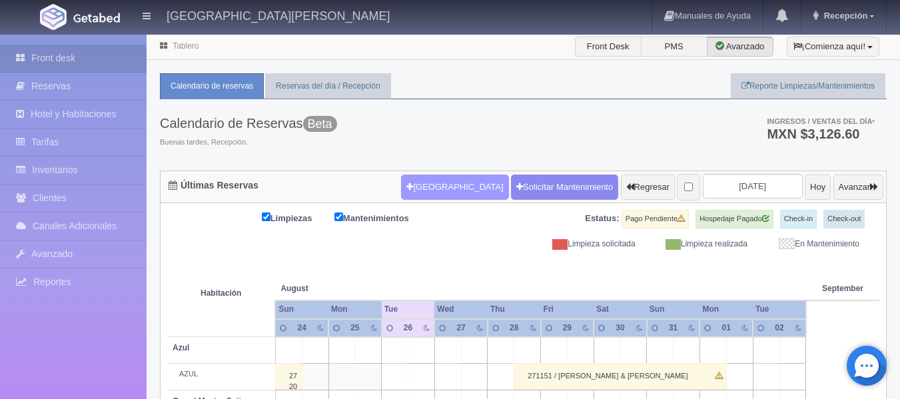
click at [430, 183] on button "[GEOGRAPHIC_DATA]" at bounding box center [454, 187] width 107 height 25
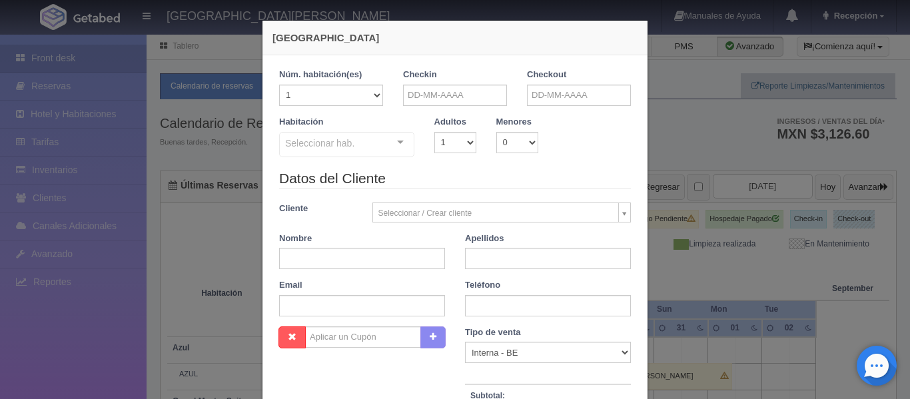
click at [398, 142] on div "Seleccionar hab. Suite con 2 camas matrimoniales-No apta para menores Suite con…" at bounding box center [346, 145] width 135 height 27
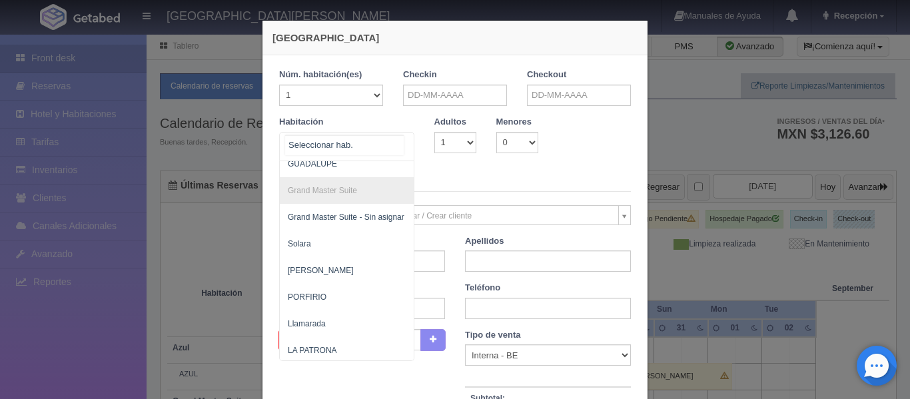
scroll to position [400, 0]
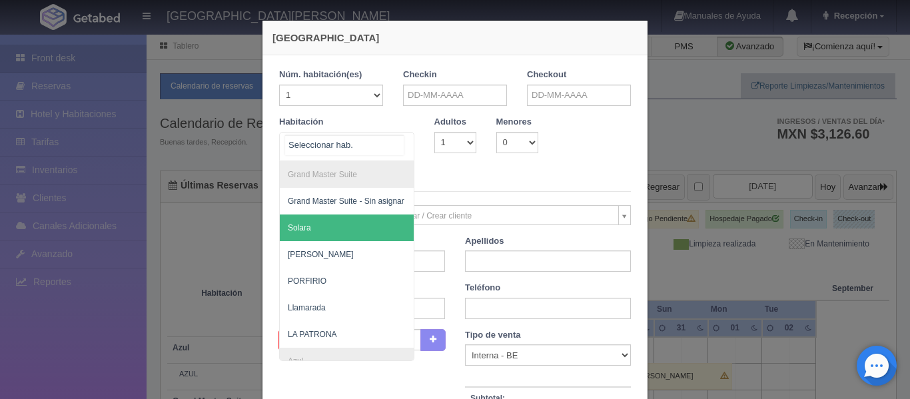
click at [326, 230] on span "Solara" at bounding box center [411, 228] width 263 height 27
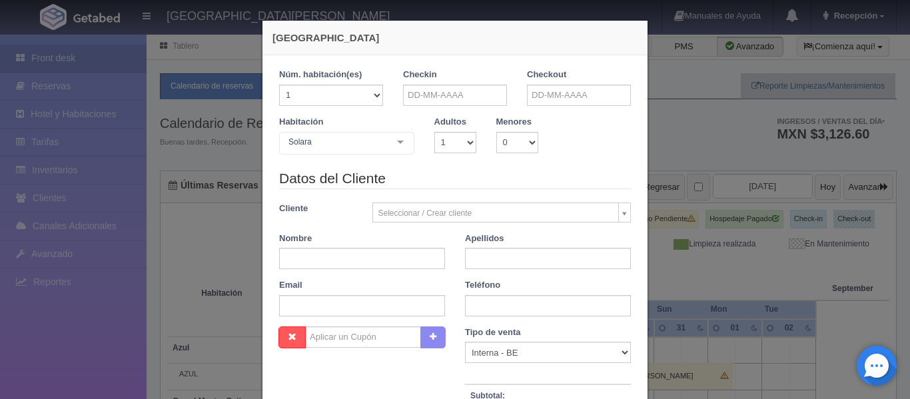
checkbox input "false"
click at [460, 139] on select "1 2 3 4 5 6 7 8 9 10" at bounding box center [455, 142] width 42 height 21
select select "2"
click at [434, 132] on select "1 2 3 4 5 6 7 8 9 10" at bounding box center [455, 142] width 42 height 21
checkbox input "false"
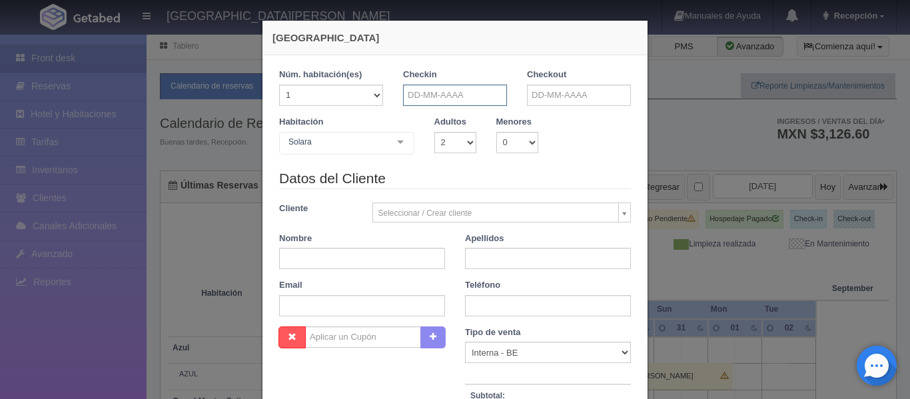
click at [454, 98] on input "text" at bounding box center [455, 95] width 104 height 21
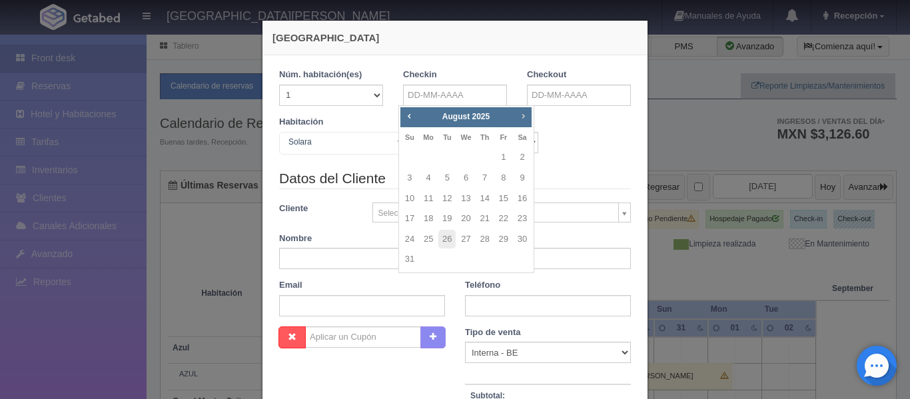
click at [523, 117] on span "Next" at bounding box center [523, 116] width 11 height 11
click at [430, 177] on link "8" at bounding box center [428, 178] width 17 height 19
type input "08-09-2025"
checkbox input "false"
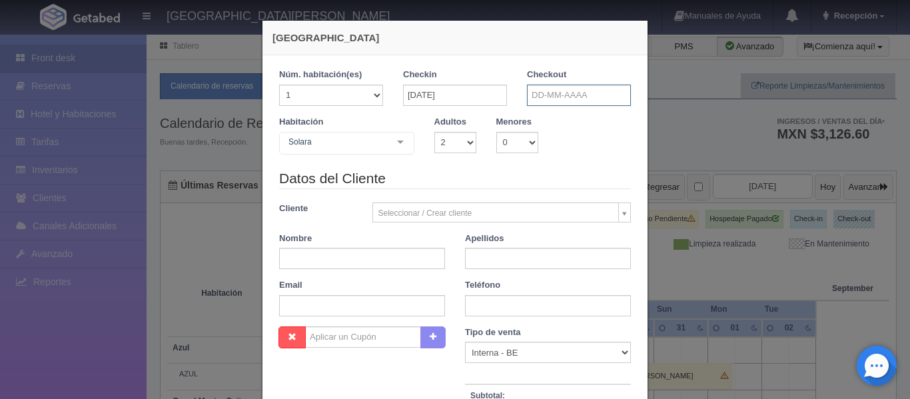
click at [555, 99] on input "text" at bounding box center [579, 95] width 104 height 21
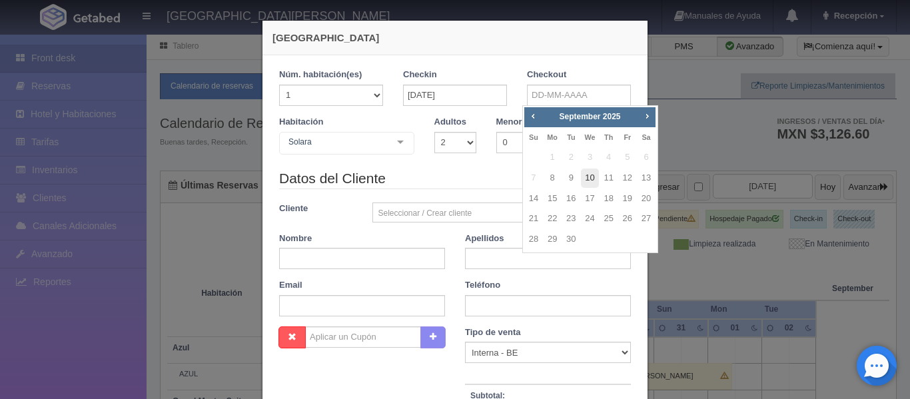
click at [590, 179] on link "10" at bounding box center [589, 178] width 17 height 19
type input "10-09-2025"
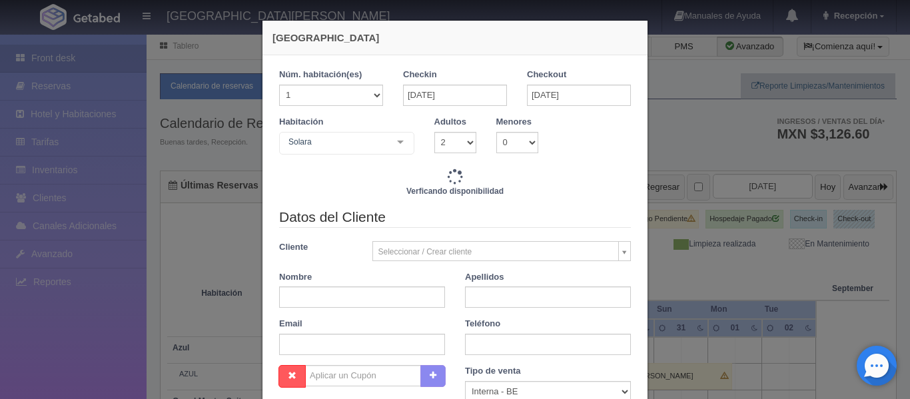
checkbox input "false"
type input "11240.00"
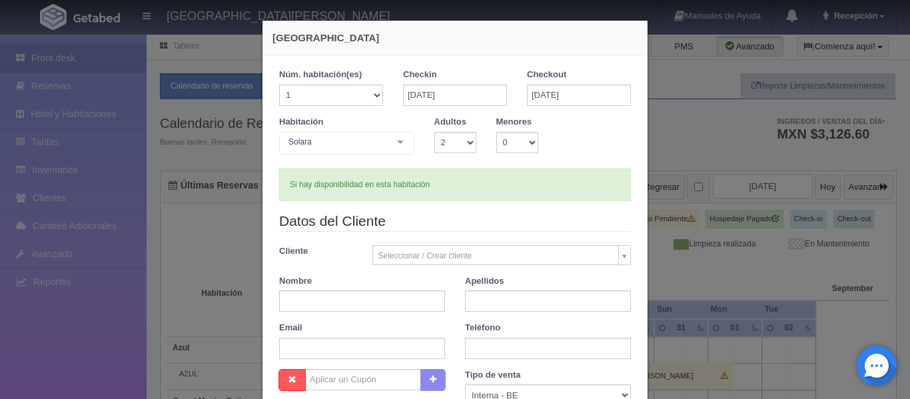
checkbox input "false"
click at [329, 303] on input "text" at bounding box center [362, 301] width 166 height 21
type input "Gebhard"
click at [526, 305] on input "text" at bounding box center [548, 301] width 166 height 21
type input "k"
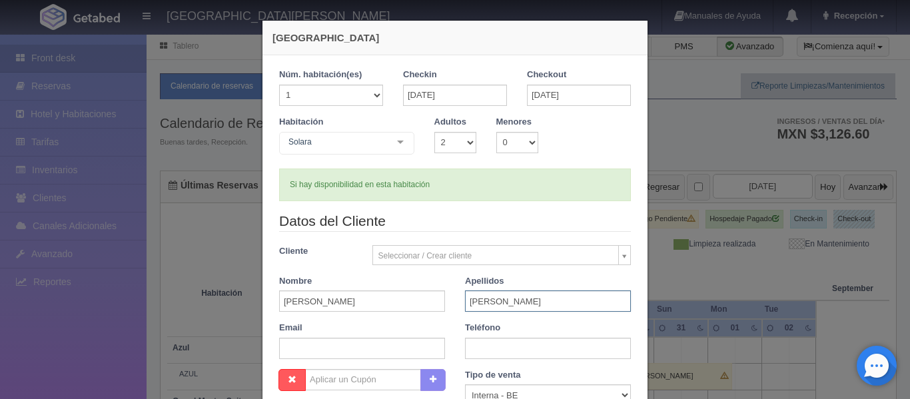
type input "Kramer"
click at [498, 354] on input "text" at bounding box center [548, 348] width 166 height 21
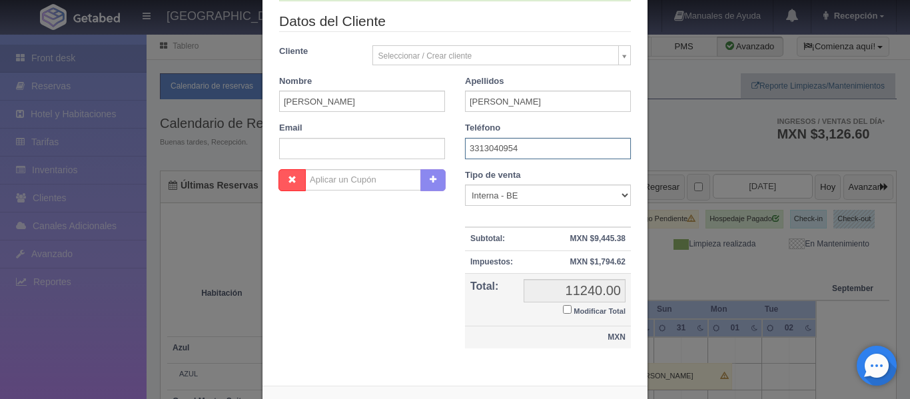
scroll to position [256, 0]
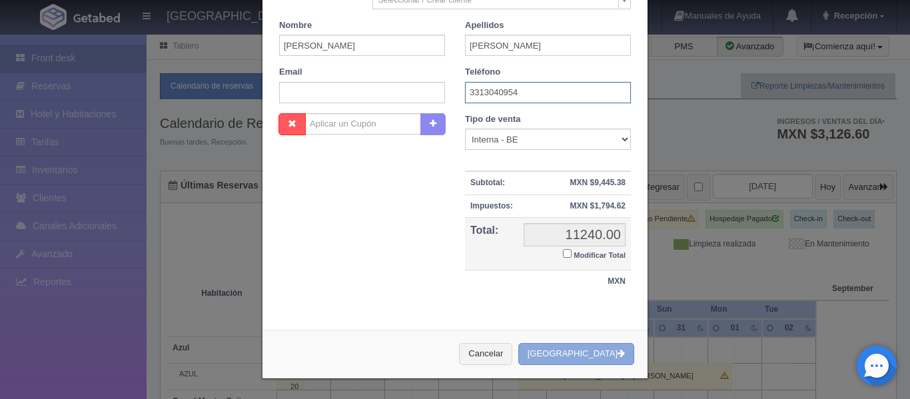
type input "3313040954"
click at [593, 350] on button "[GEOGRAPHIC_DATA]" at bounding box center [576, 354] width 116 height 22
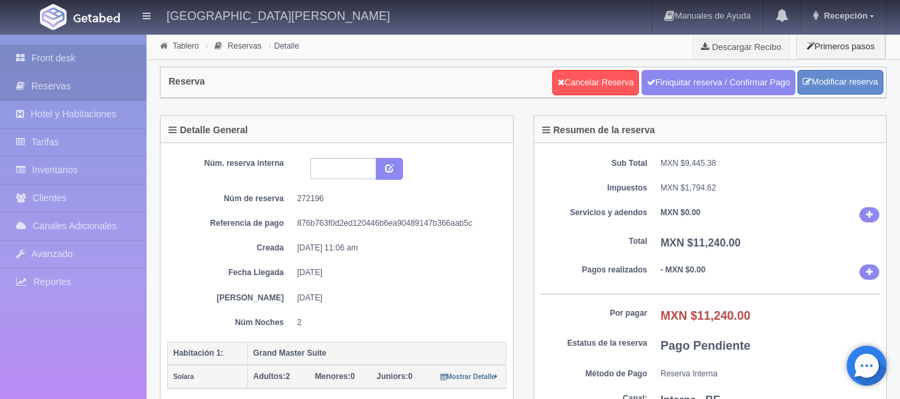
click at [77, 61] on link "Front desk" at bounding box center [73, 58] width 147 height 27
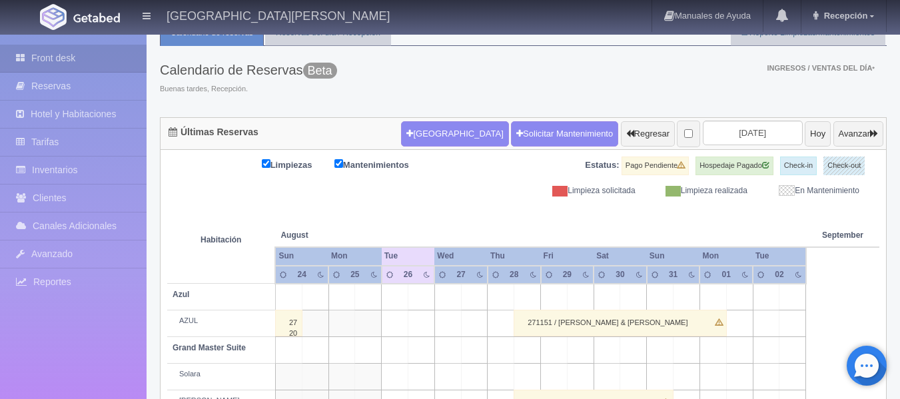
scroll to position [67, 0]
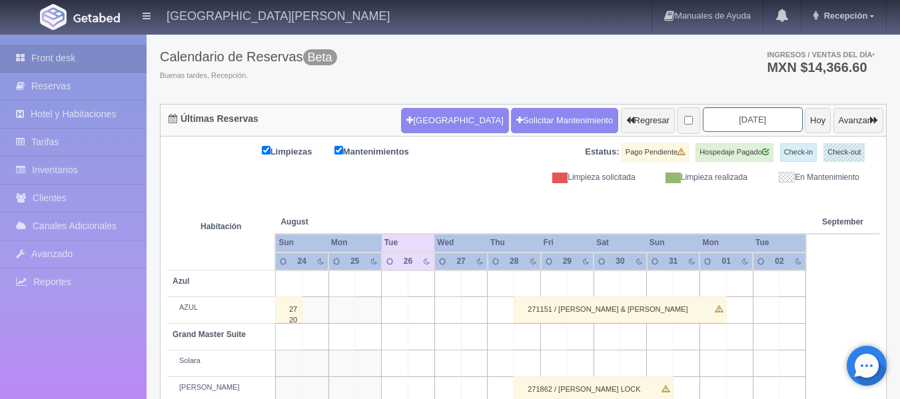
click at [734, 121] on input "2025-08-26" at bounding box center [753, 119] width 100 height 25
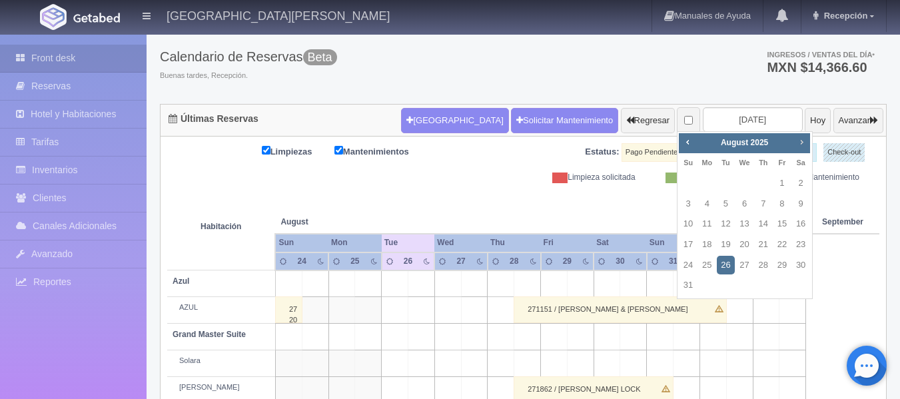
click at [802, 139] on span "Next" at bounding box center [801, 142] width 11 height 11
click at [707, 205] on link "8" at bounding box center [706, 204] width 17 height 19
type input "[DATE]"
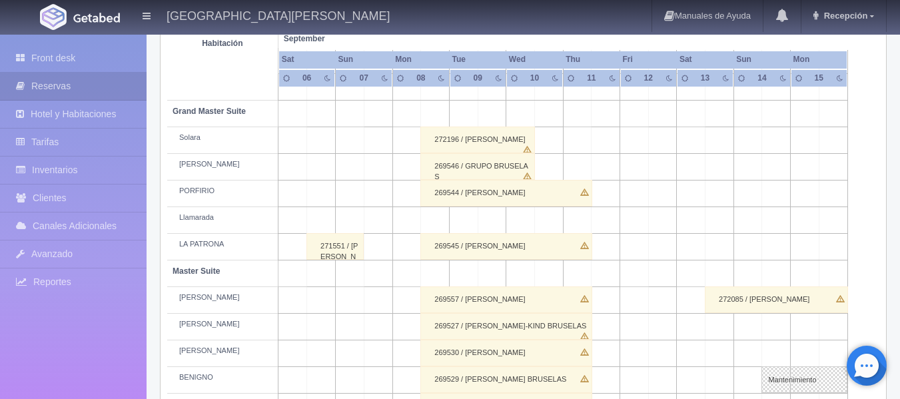
scroll to position [267, 0]
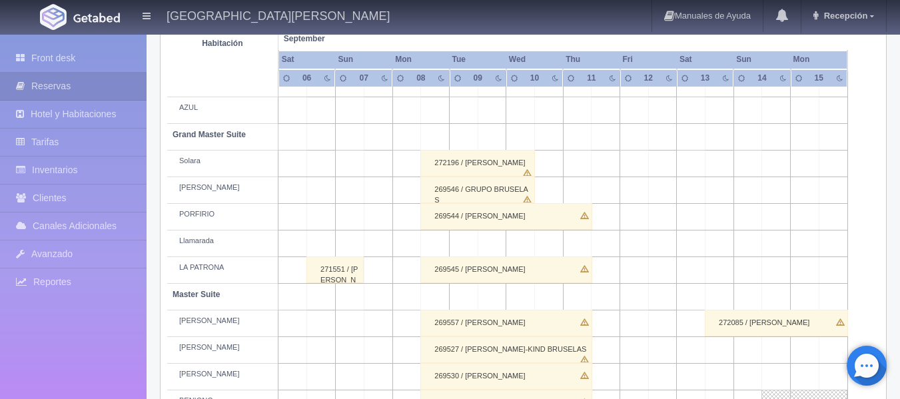
click at [498, 159] on div "272196 / [PERSON_NAME]" at bounding box center [477, 163] width 115 height 27
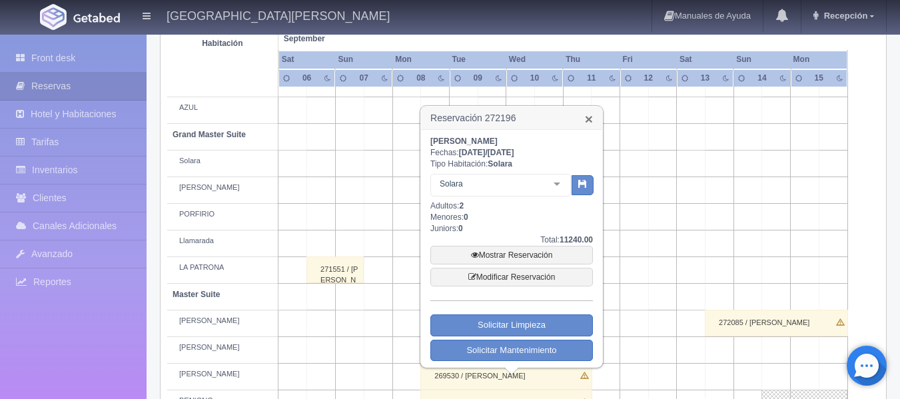
click at [588, 118] on link "×" at bounding box center [589, 119] width 8 height 14
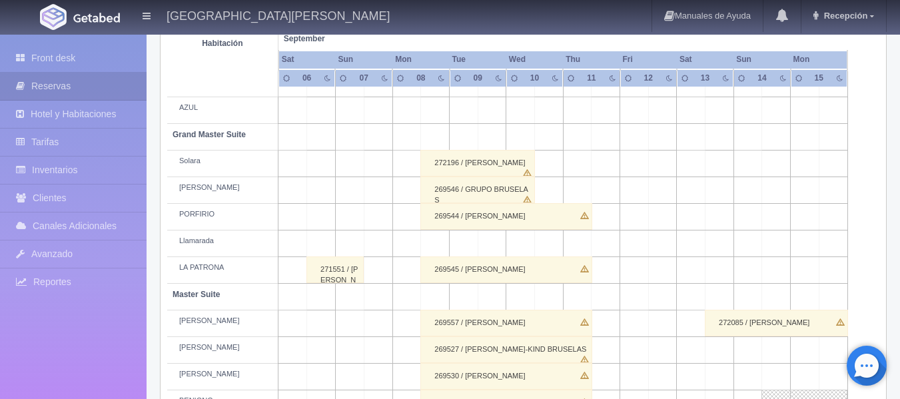
click at [463, 166] on div "272196 / Gebhard Kramer" at bounding box center [477, 163] width 115 height 27
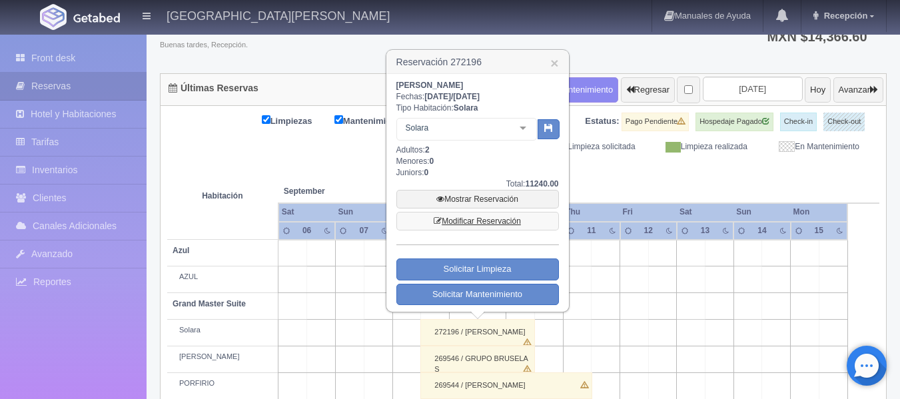
scroll to position [67, 0]
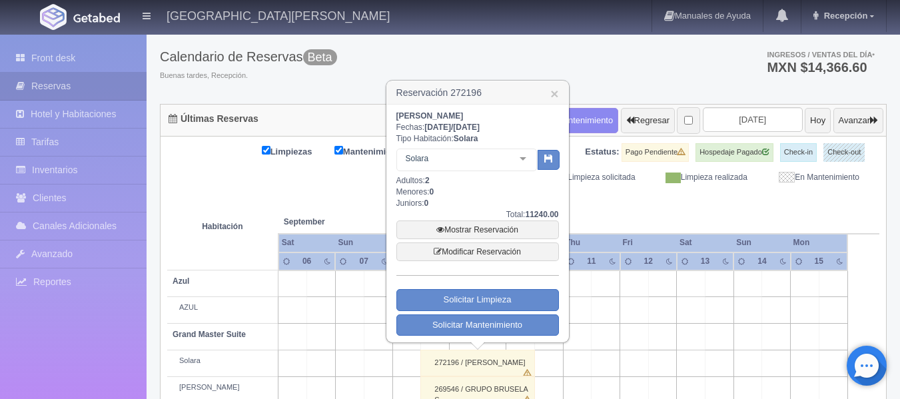
click at [430, 180] on b "2" at bounding box center [427, 180] width 5 height 9
click at [522, 253] on link "Modificar Reservación" at bounding box center [477, 252] width 163 height 19
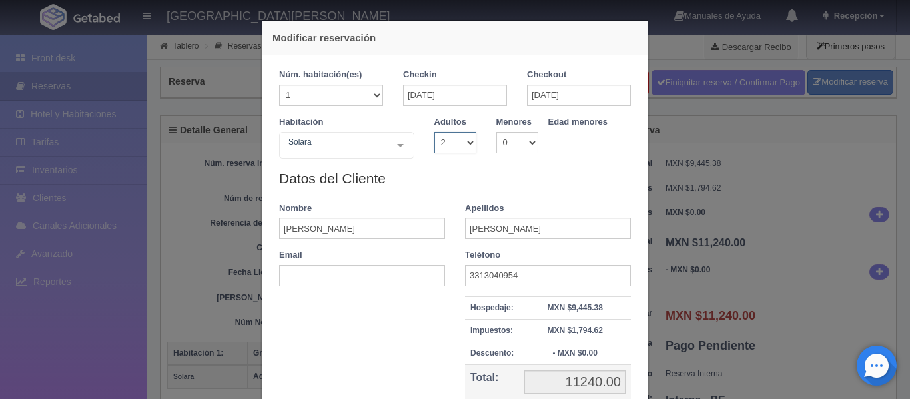
click at [468, 144] on select "1 2 3 4 5 6 7 8 9 10" at bounding box center [455, 142] width 42 height 21
select select "3"
click at [434, 132] on select "1 2 3 4 5 6 7 8 9 10" at bounding box center [455, 142] width 42 height 21
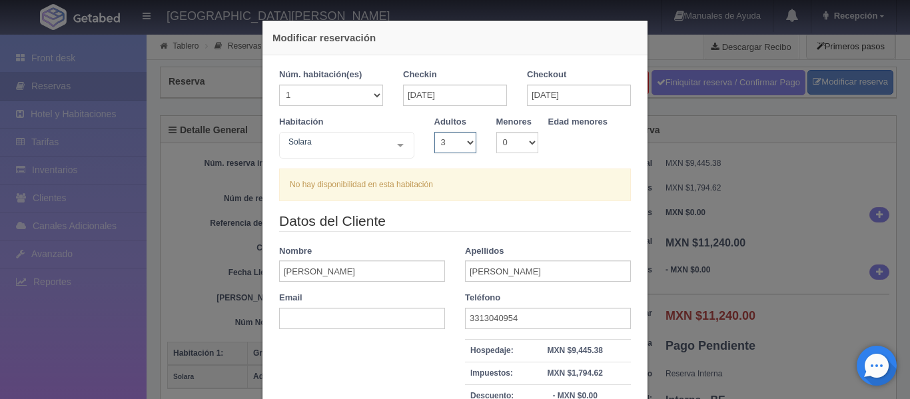
click at [467, 141] on select "1 2 3 4 5 6 7 8 9 10" at bounding box center [455, 142] width 42 height 21
select select "2"
click at [434, 132] on select "1 2 3 4 5 6 7 8 9 10" at bounding box center [455, 142] width 42 height 21
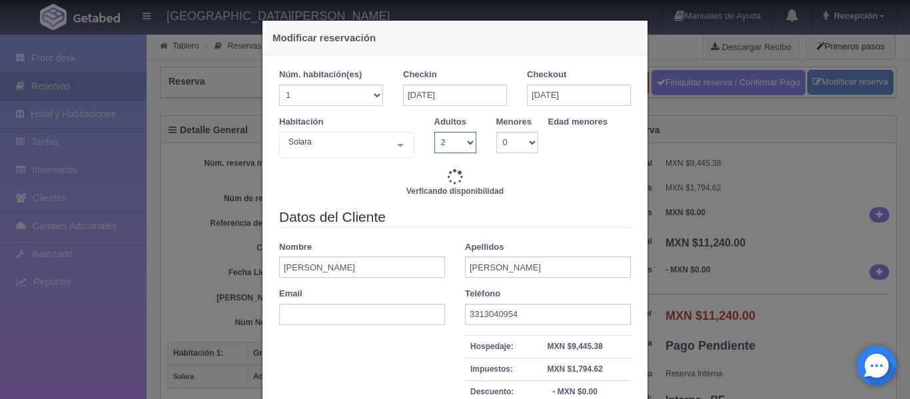
type input "11240.00"
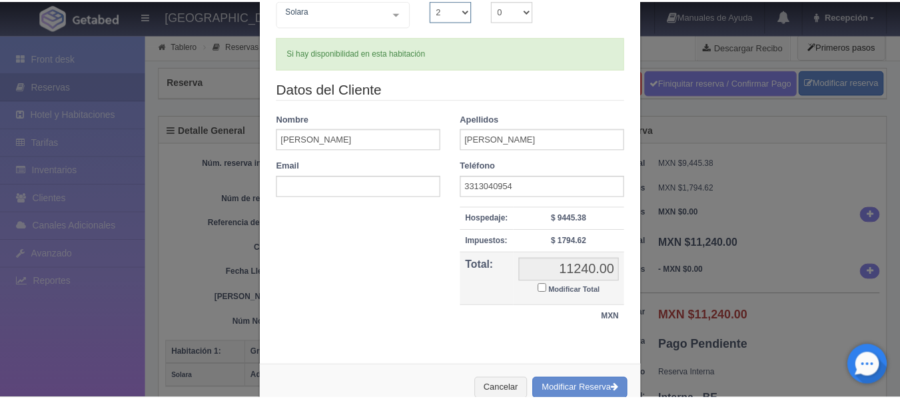
scroll to position [133, 0]
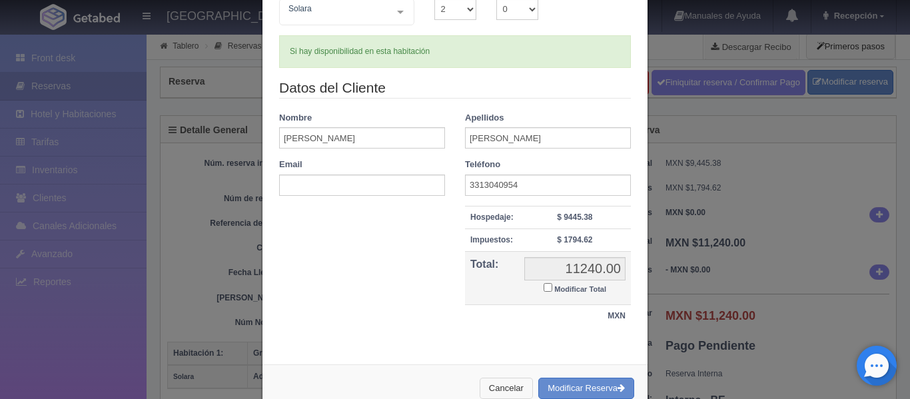
click at [496, 380] on button "Cancelar" at bounding box center [506, 389] width 53 height 22
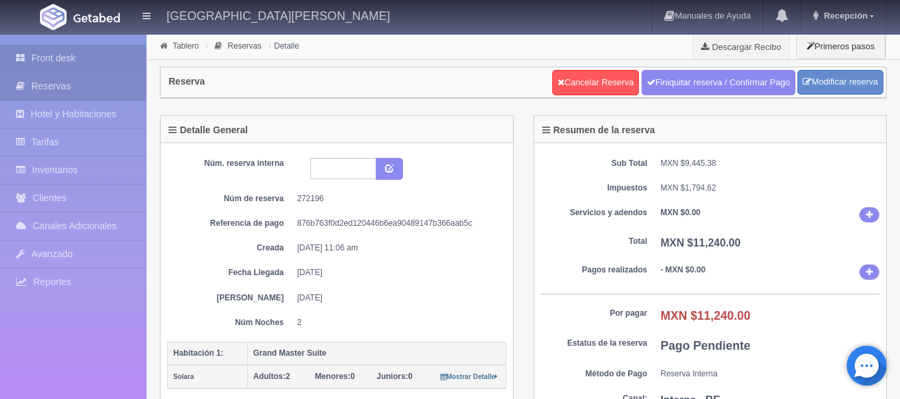
click at [70, 60] on link "Front desk" at bounding box center [73, 58] width 147 height 27
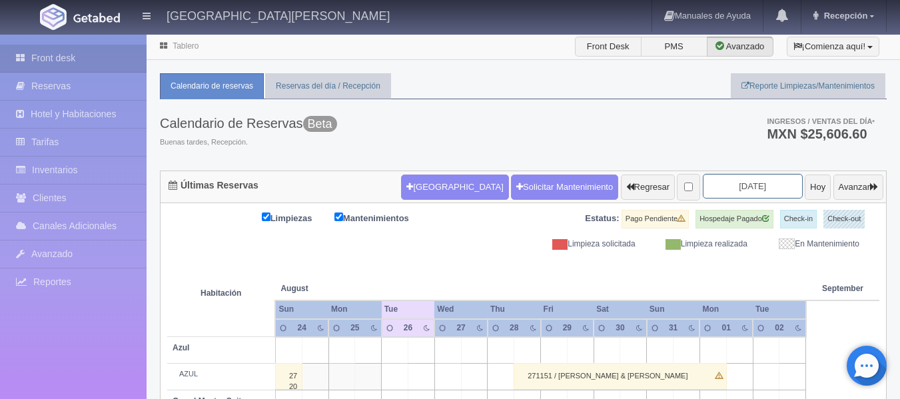
click at [736, 191] on input "[DATE]" at bounding box center [753, 186] width 100 height 25
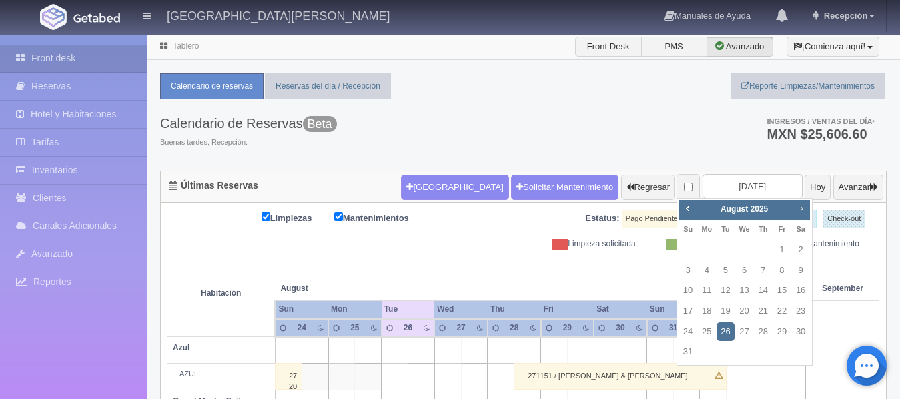
click at [801, 207] on span "Next" at bounding box center [801, 208] width 11 height 11
click at [708, 272] on link "8" at bounding box center [706, 270] width 17 height 19
type input "[DATE]"
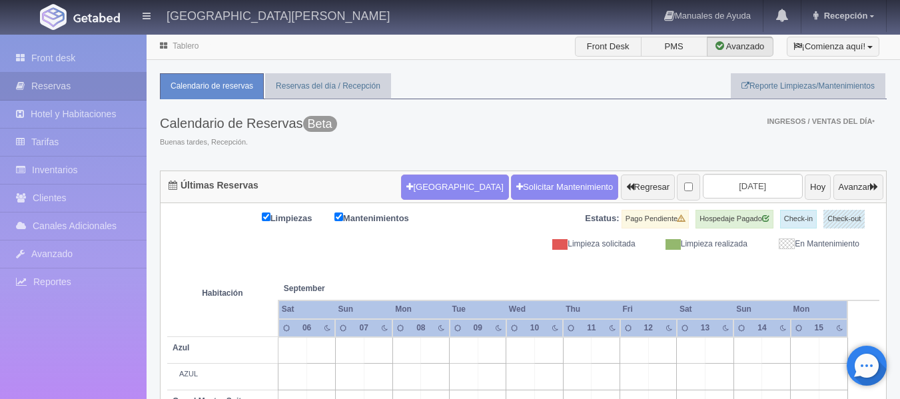
scroll to position [200, 0]
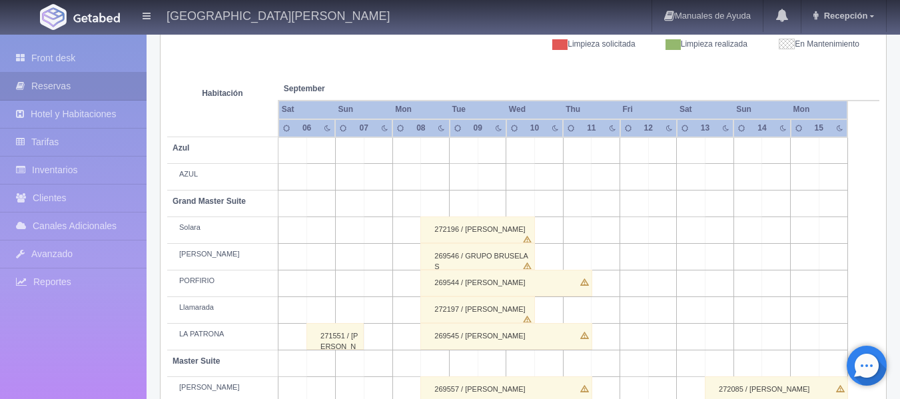
click at [456, 234] on div "272196 / [PERSON_NAME]" at bounding box center [477, 230] width 115 height 27
